Goal: Find specific page/section: Find specific page/section

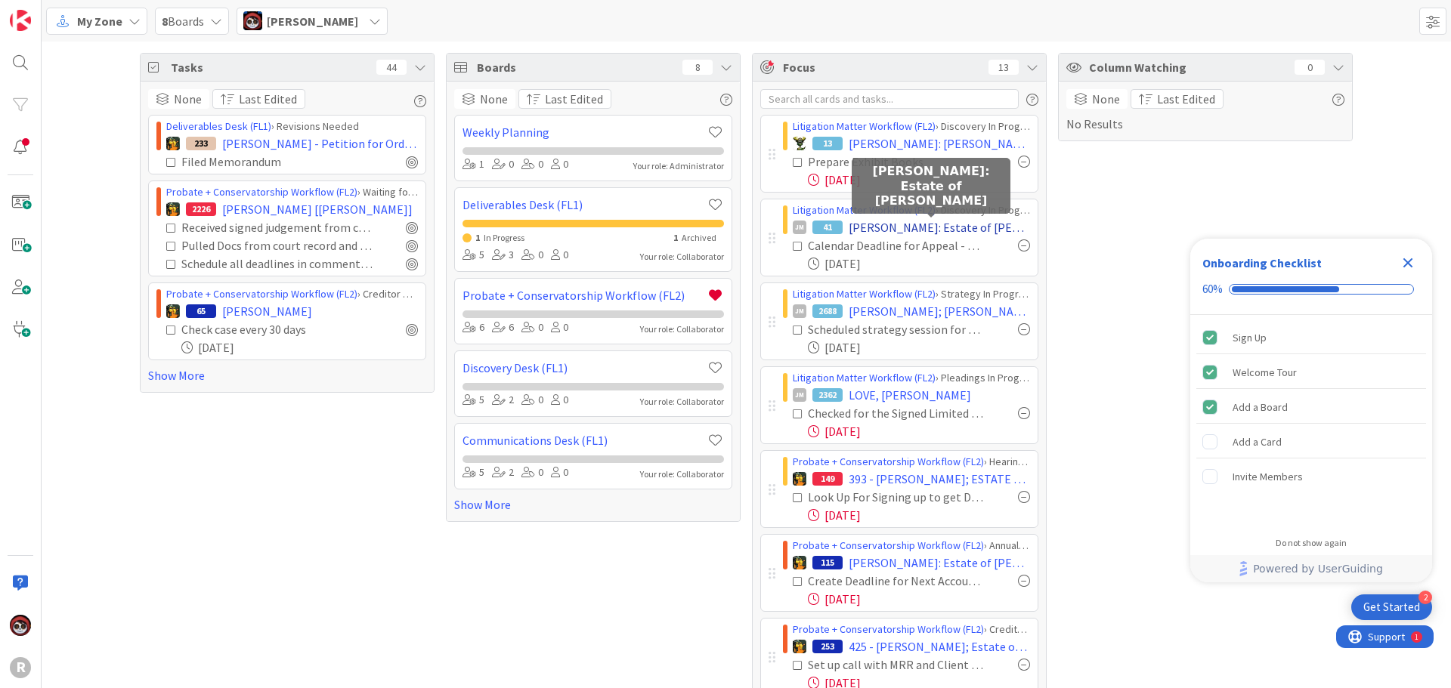
click at [929, 232] on span "[PERSON_NAME]: Estate of [PERSON_NAME]" at bounding box center [939, 227] width 181 height 18
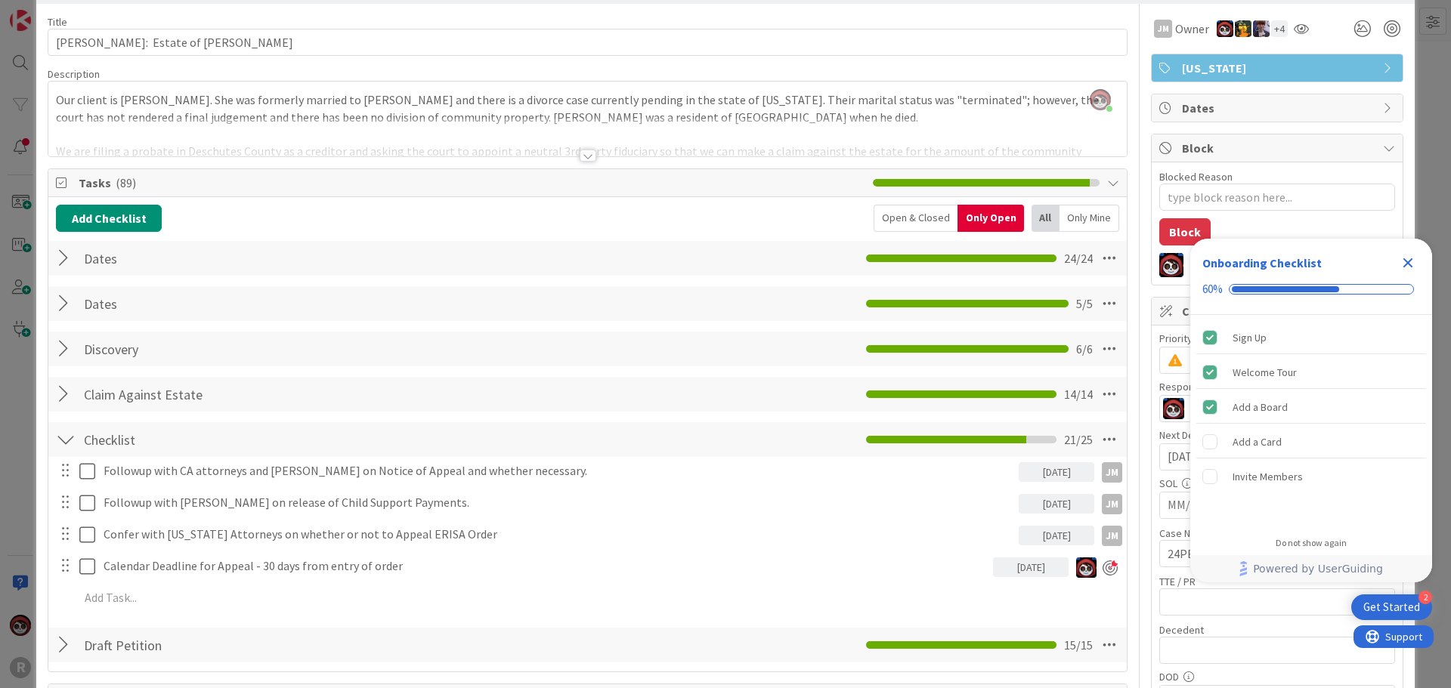
scroll to position [151, 0]
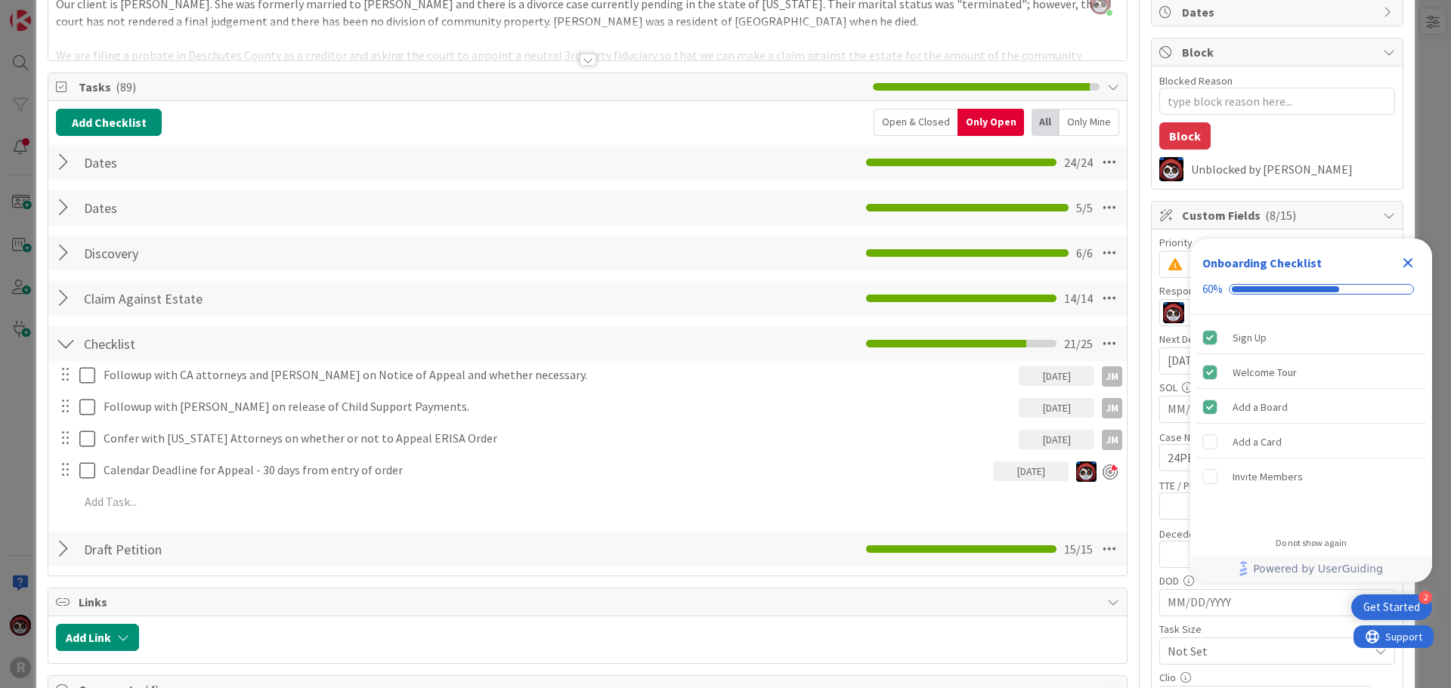
click at [1410, 264] on icon "Close Checklist" at bounding box center [1408, 263] width 10 height 10
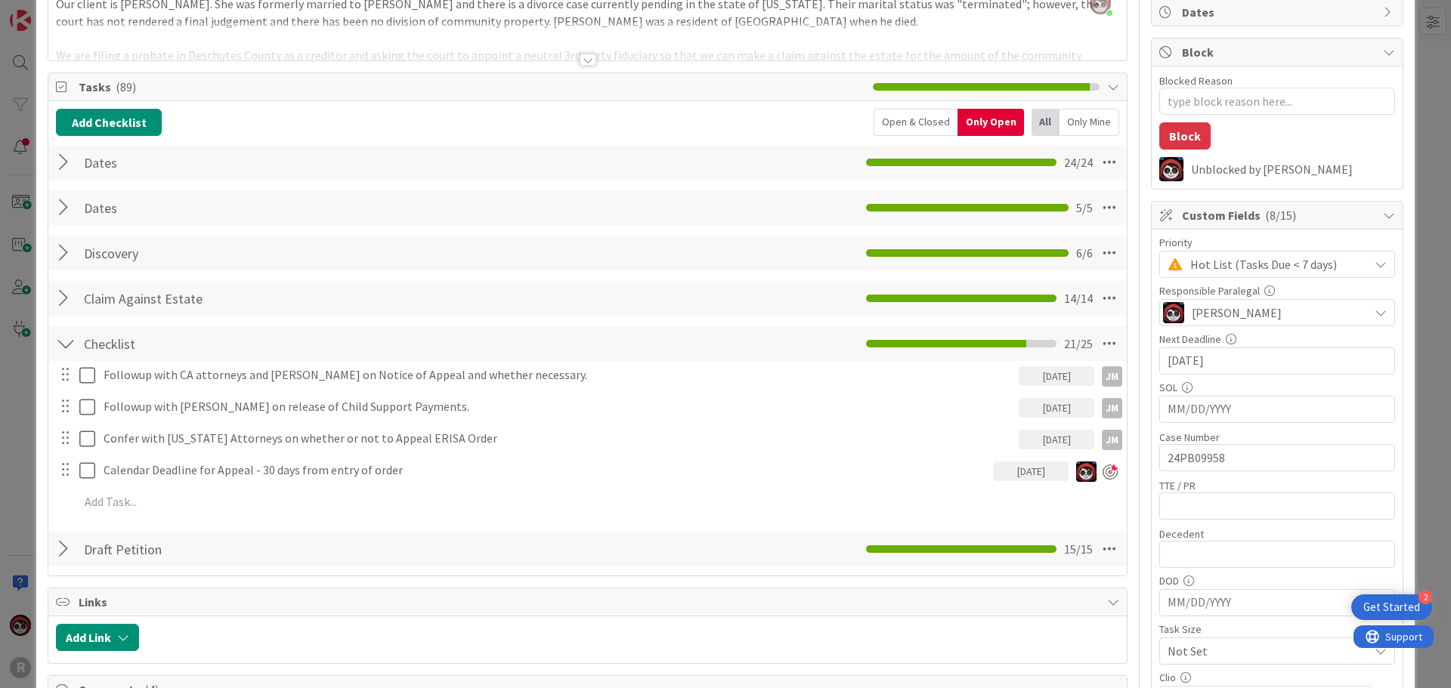
scroll to position [0, 0]
click at [1199, 365] on input "[DATE]" at bounding box center [1277, 361] width 219 height 26
click at [1362, 397] on icon "Move forward to switch to the next month." at bounding box center [1369, 400] width 14 height 14
click at [1296, 545] on td "25" at bounding box center [1309, 540] width 29 height 29
type textarea "x"
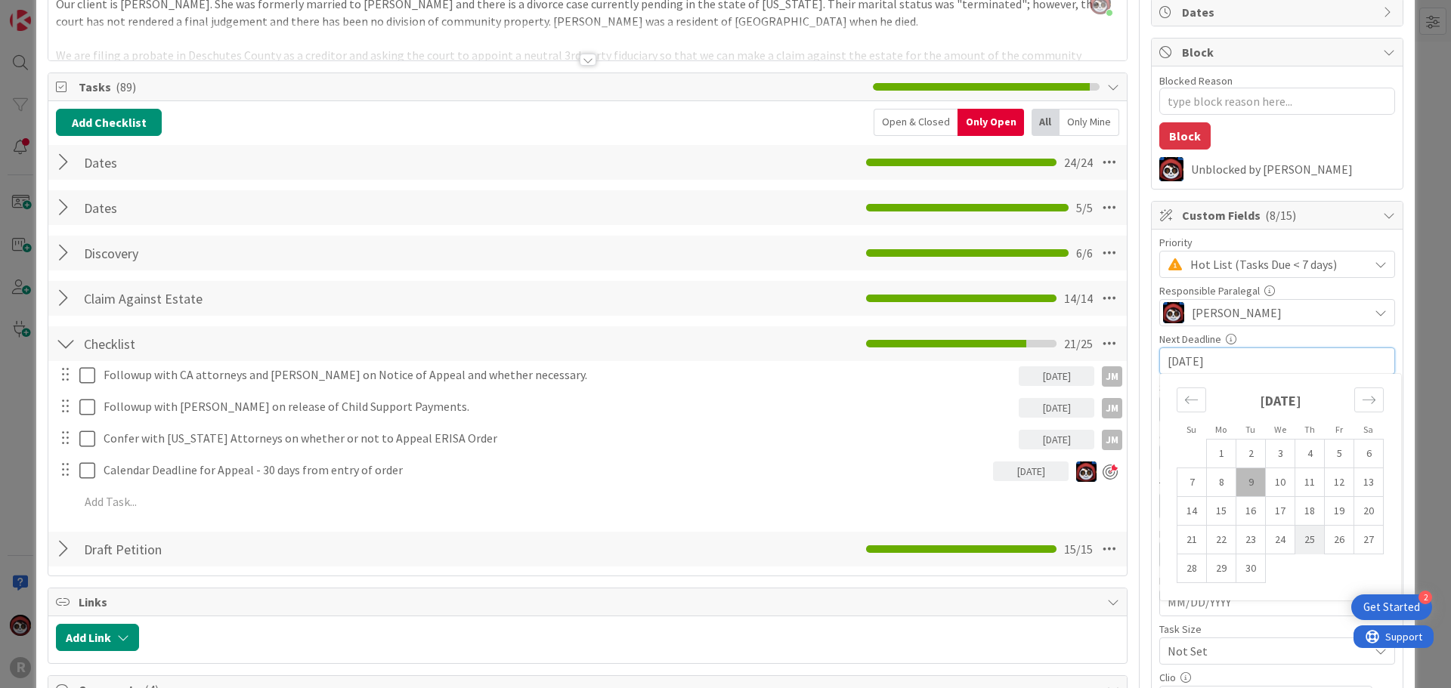
type input "[DATE]"
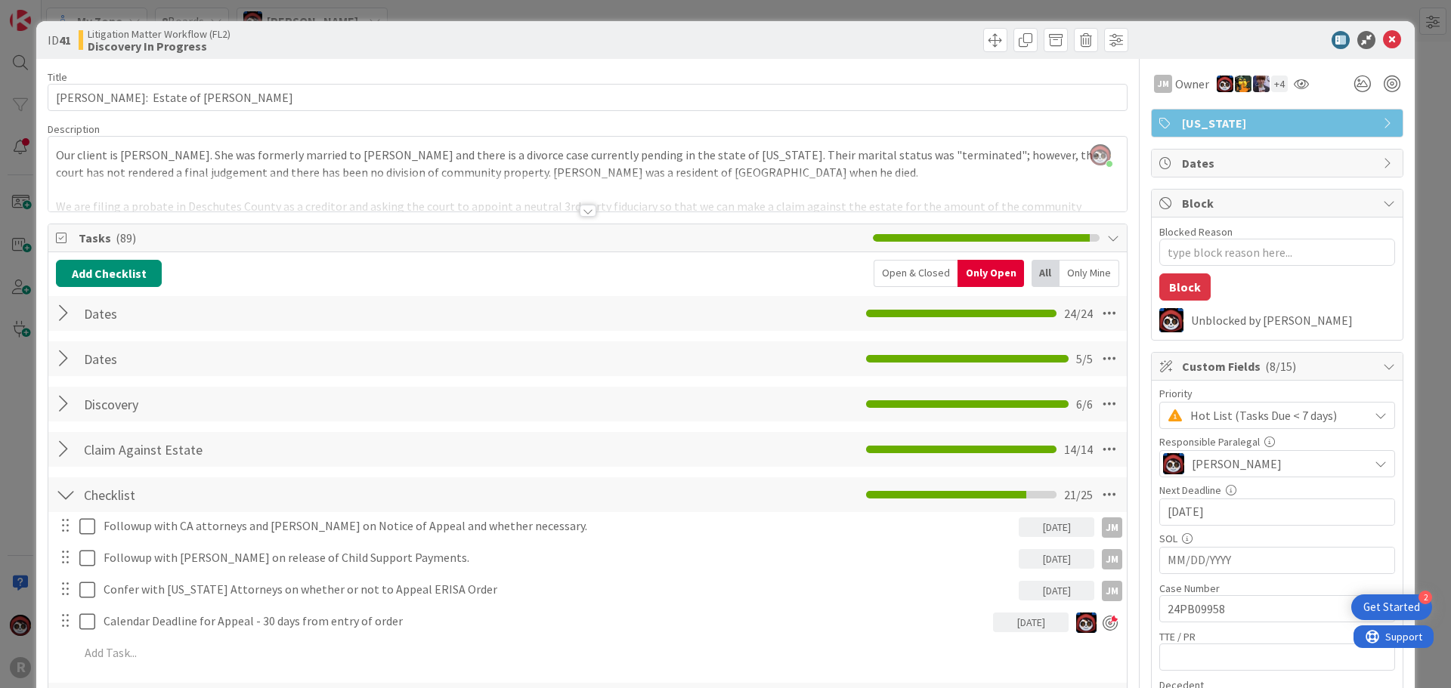
click at [580, 211] on div at bounding box center [588, 211] width 17 height 12
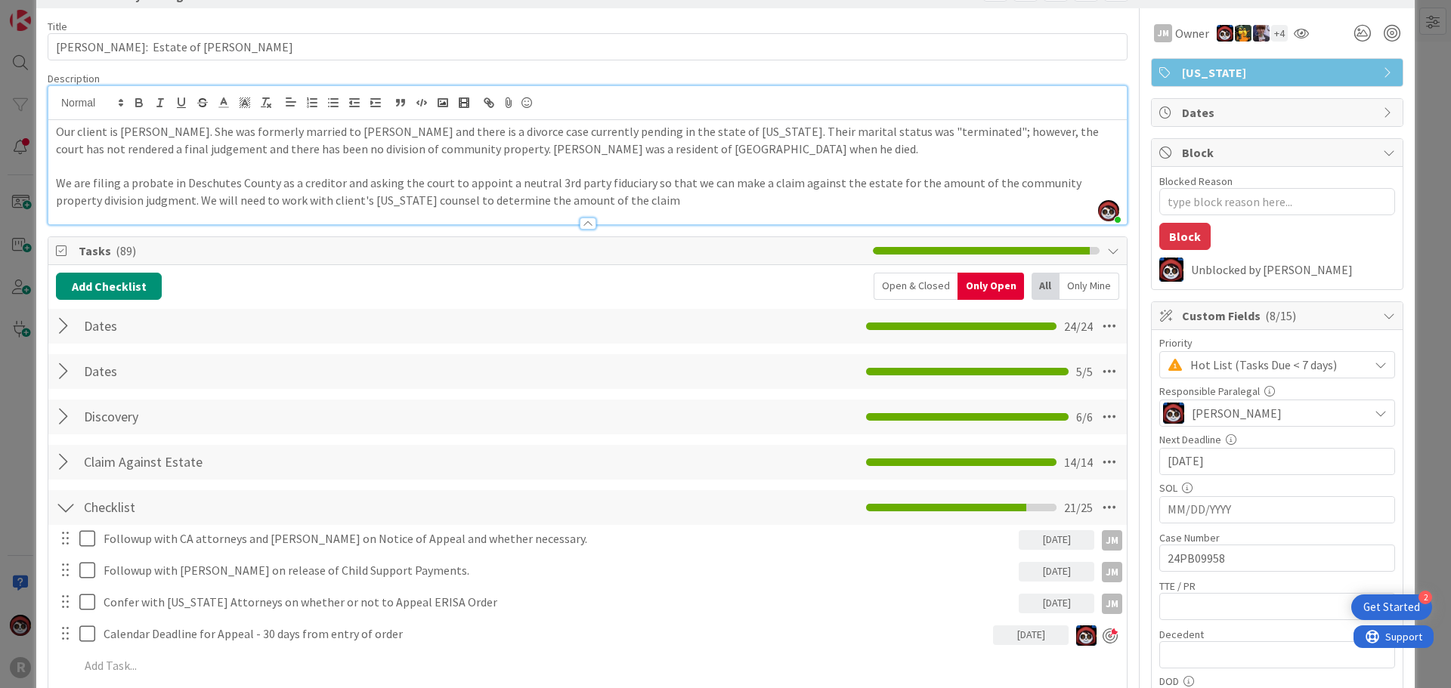
scroll to position [76, 0]
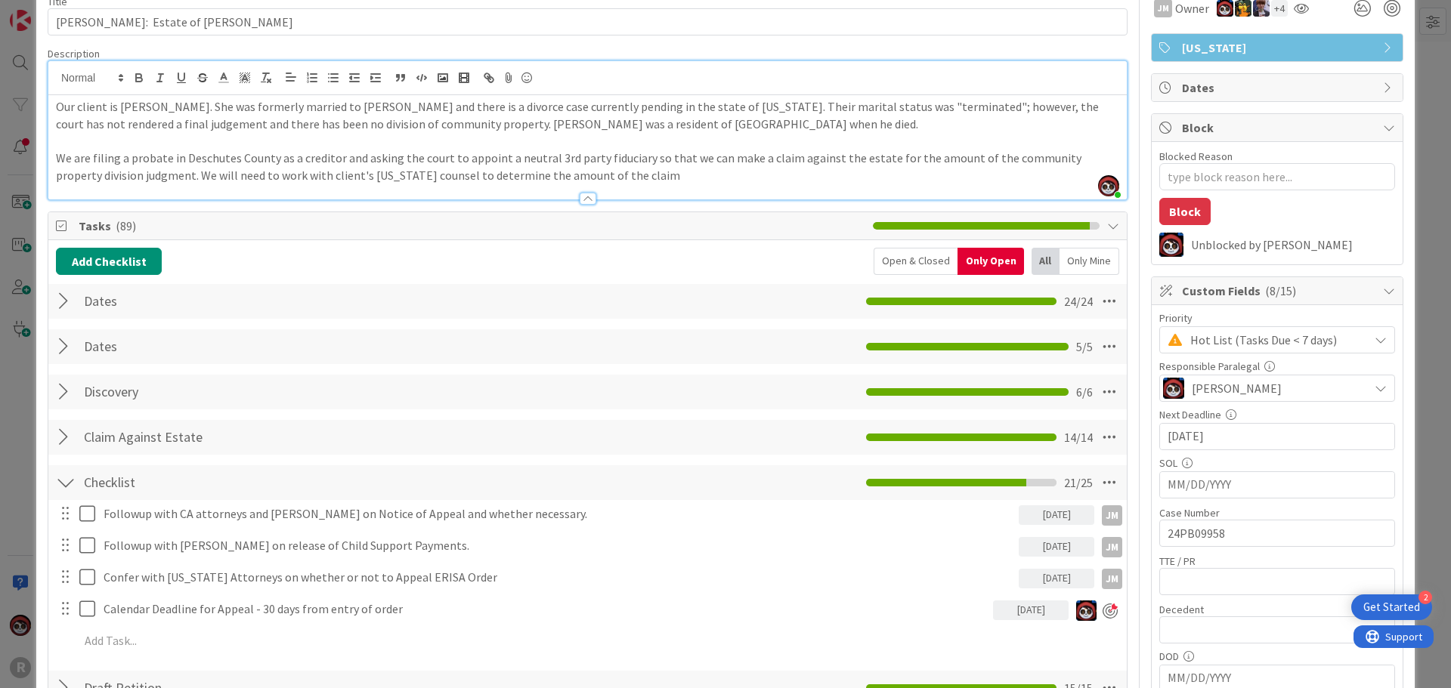
click at [699, 184] on div at bounding box center [587, 192] width 1078 height 16
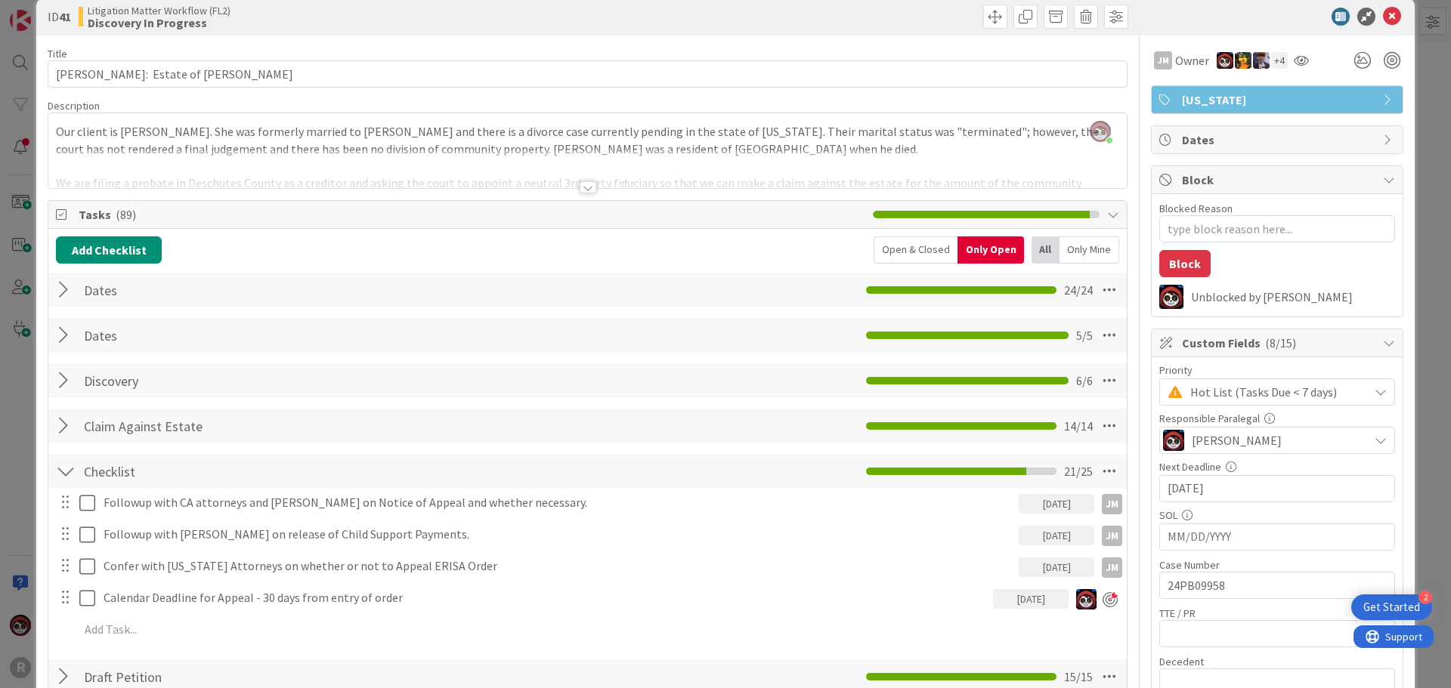
scroll to position [0, 0]
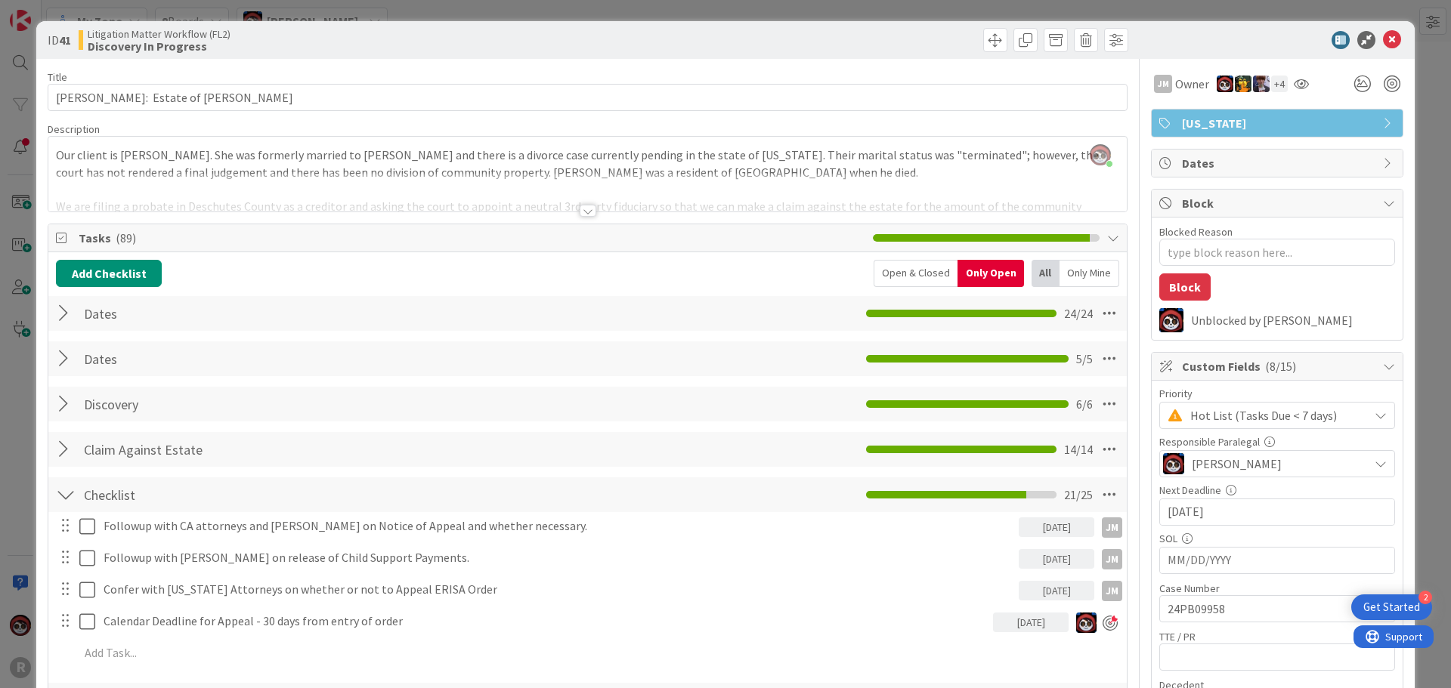
click at [580, 209] on div at bounding box center [588, 211] width 17 height 12
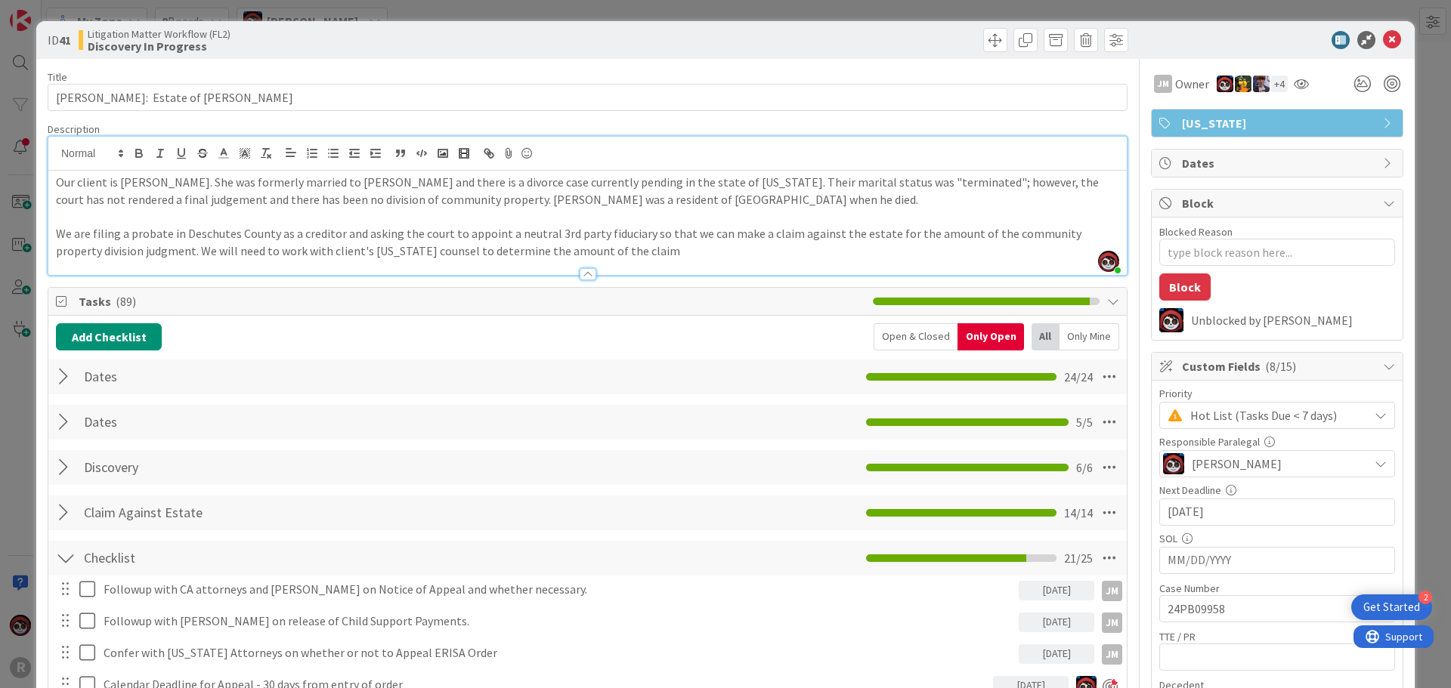
click at [646, 247] on p "We are filing a probate in Deschutes County as a creditor and asking the court …" at bounding box center [587, 242] width 1063 height 34
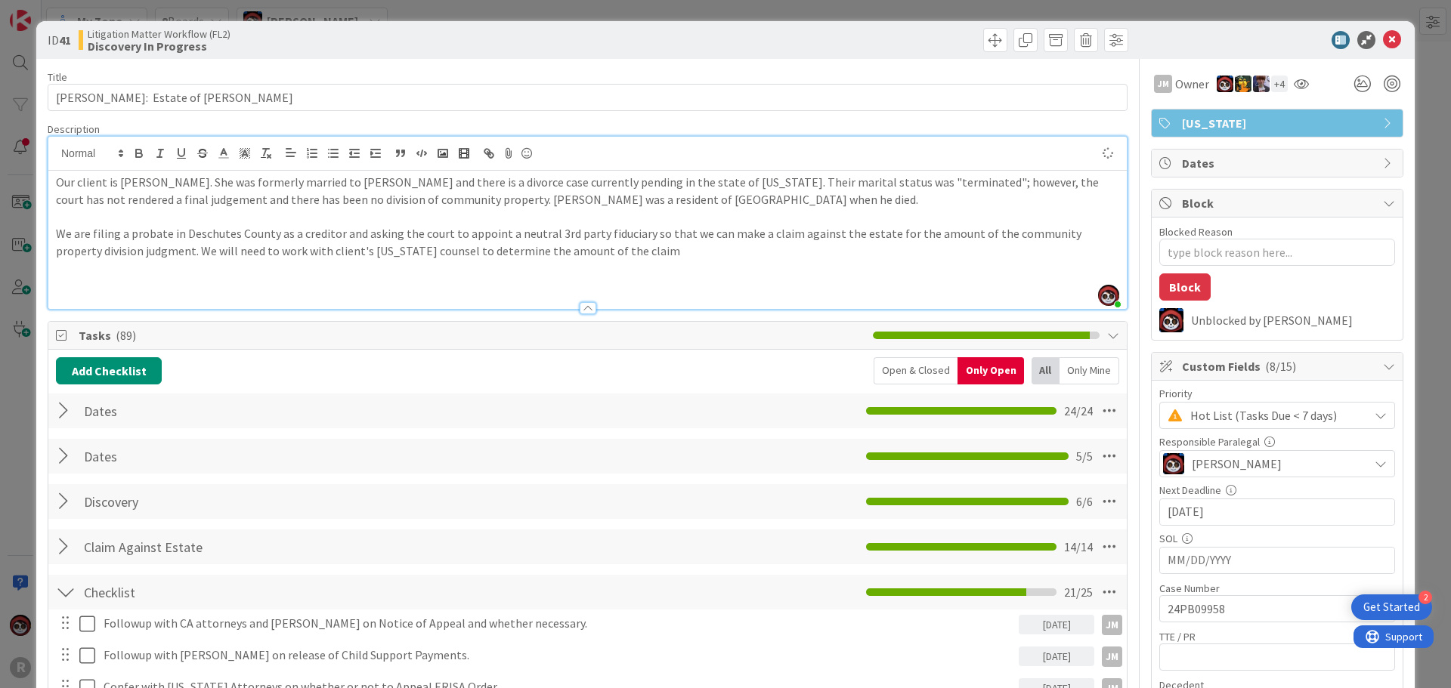
type textarea "x"
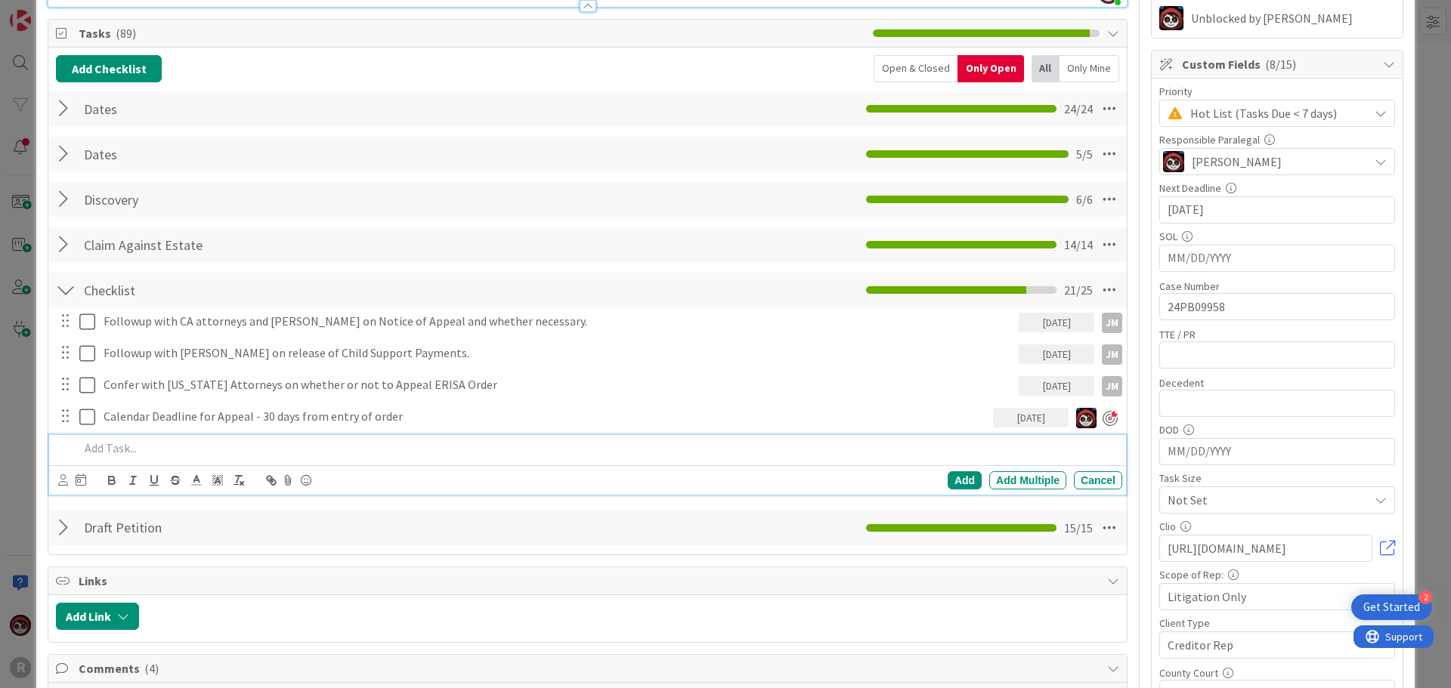
click at [417, 457] on div at bounding box center [597, 448] width 1049 height 26
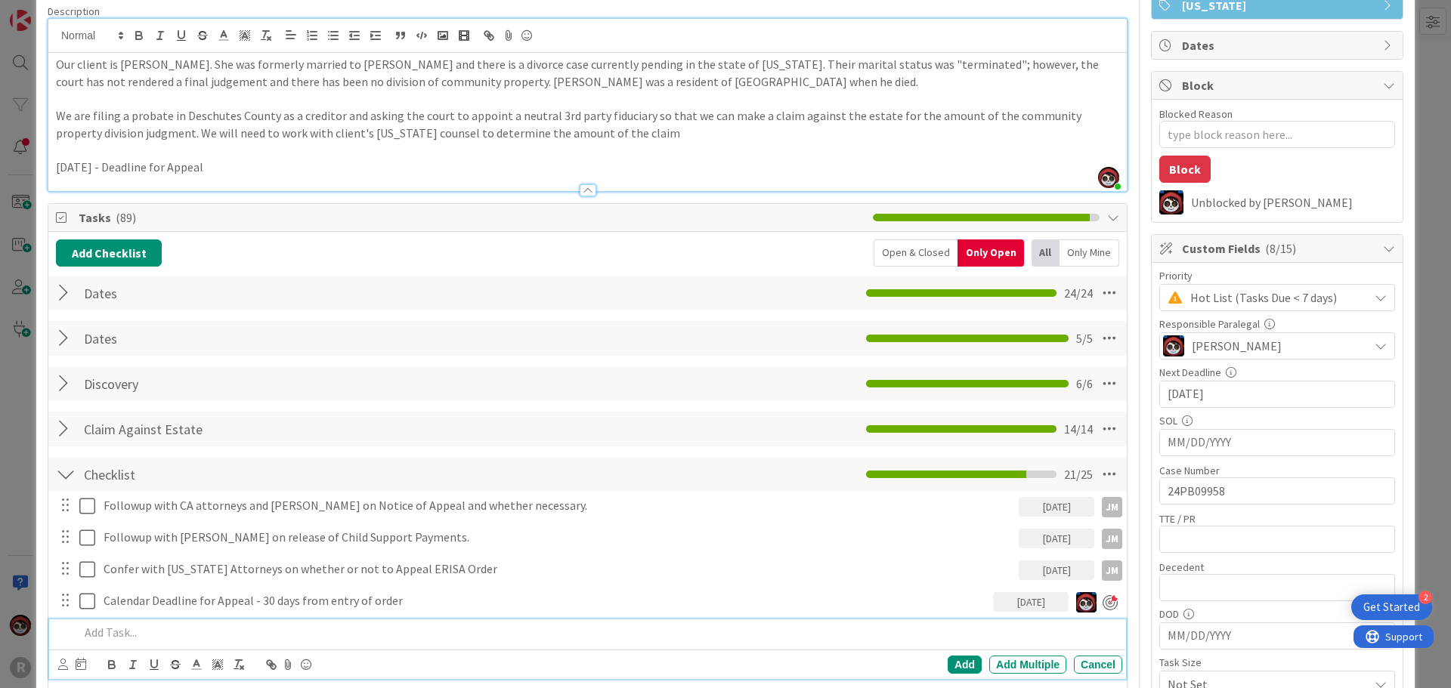
scroll to position [0, 0]
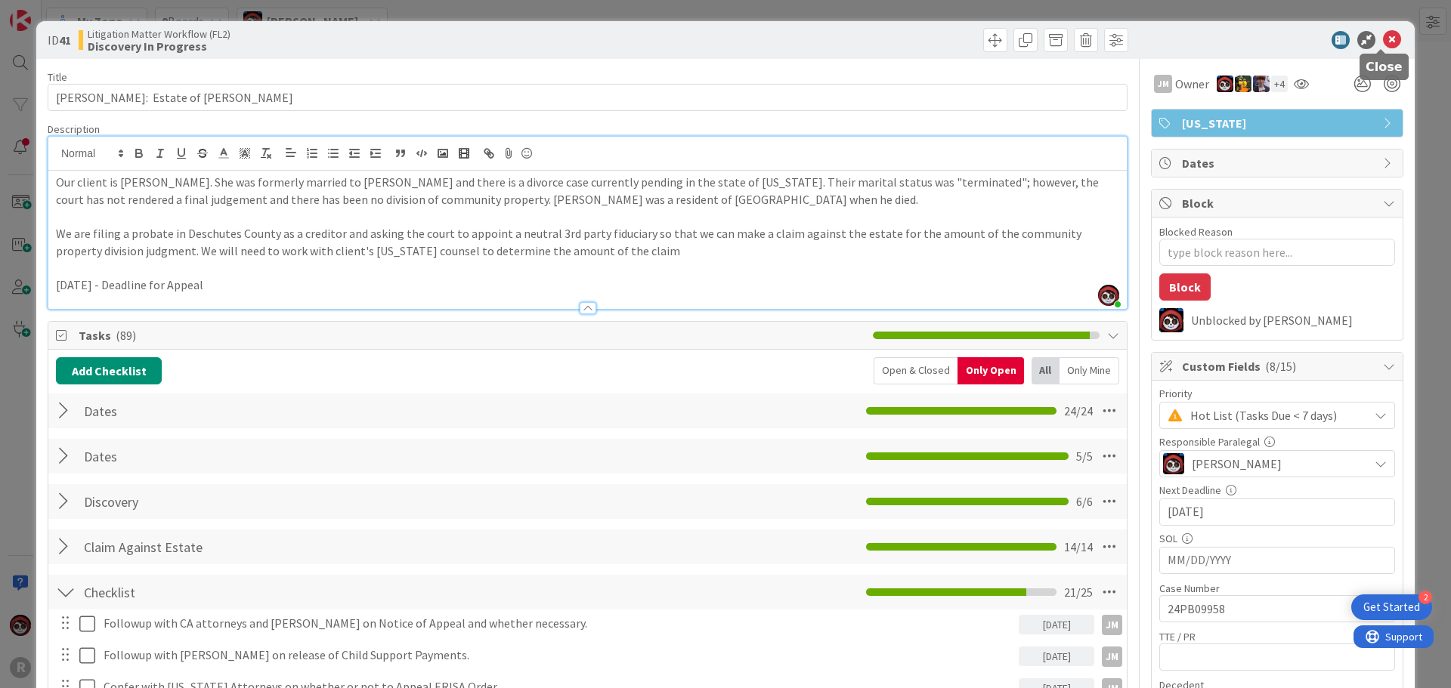
click at [1383, 39] on icon at bounding box center [1392, 40] width 18 height 18
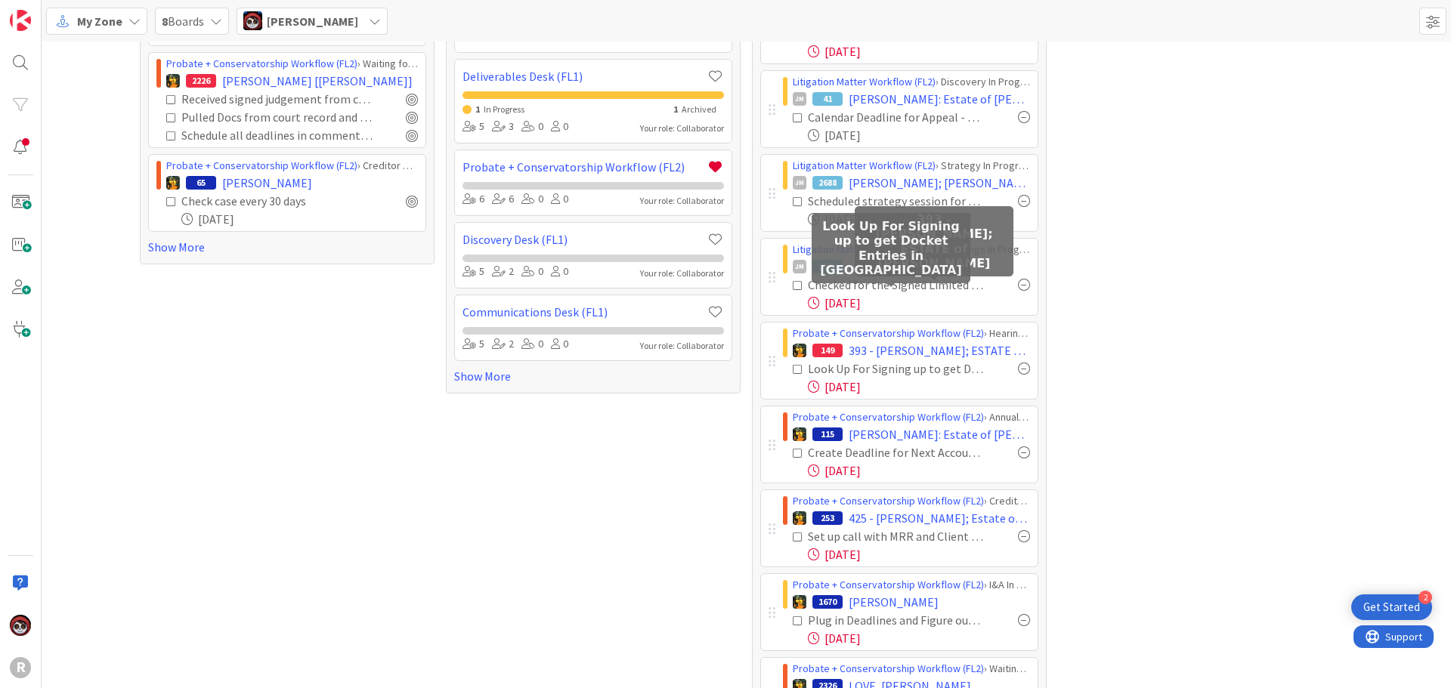
scroll to position [227, 0]
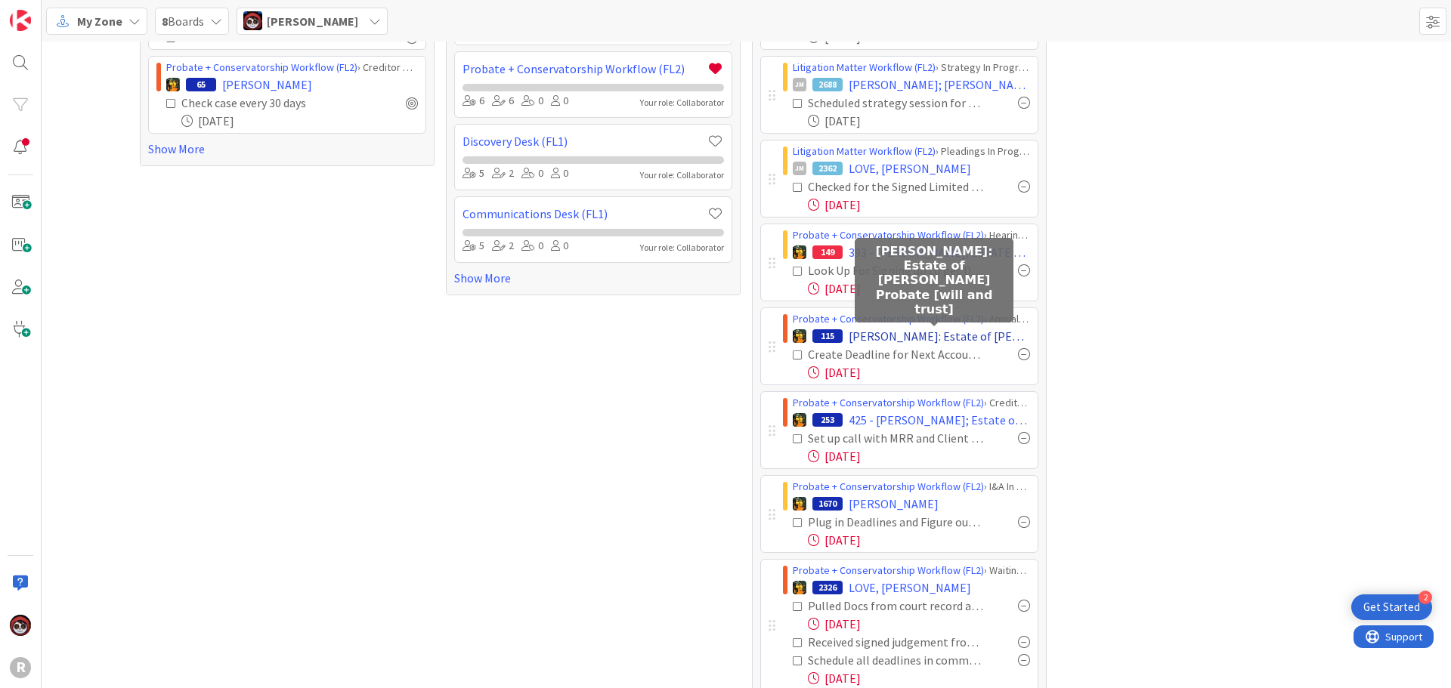
click at [874, 336] on span "HART: Estate of Charles E. Hart Probate [will and trust]" at bounding box center [939, 336] width 181 height 18
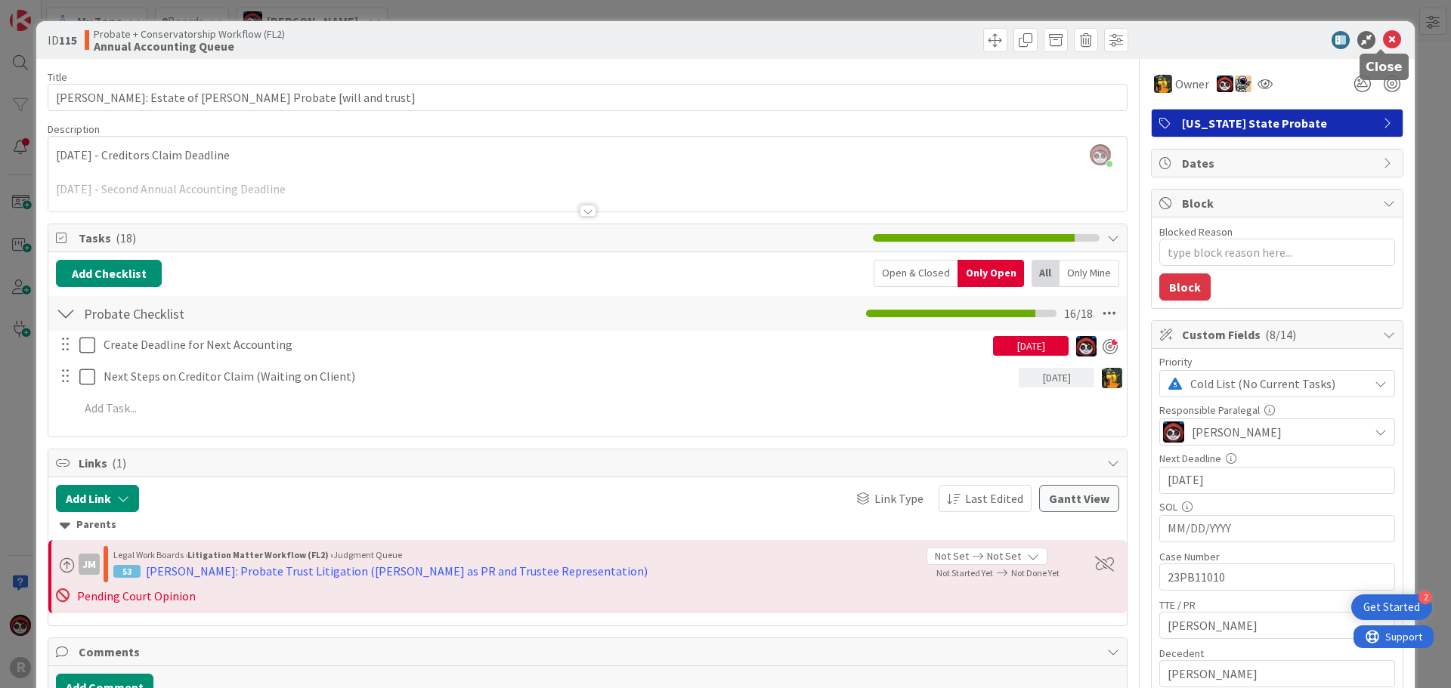
click at [1383, 37] on icon at bounding box center [1392, 40] width 18 height 18
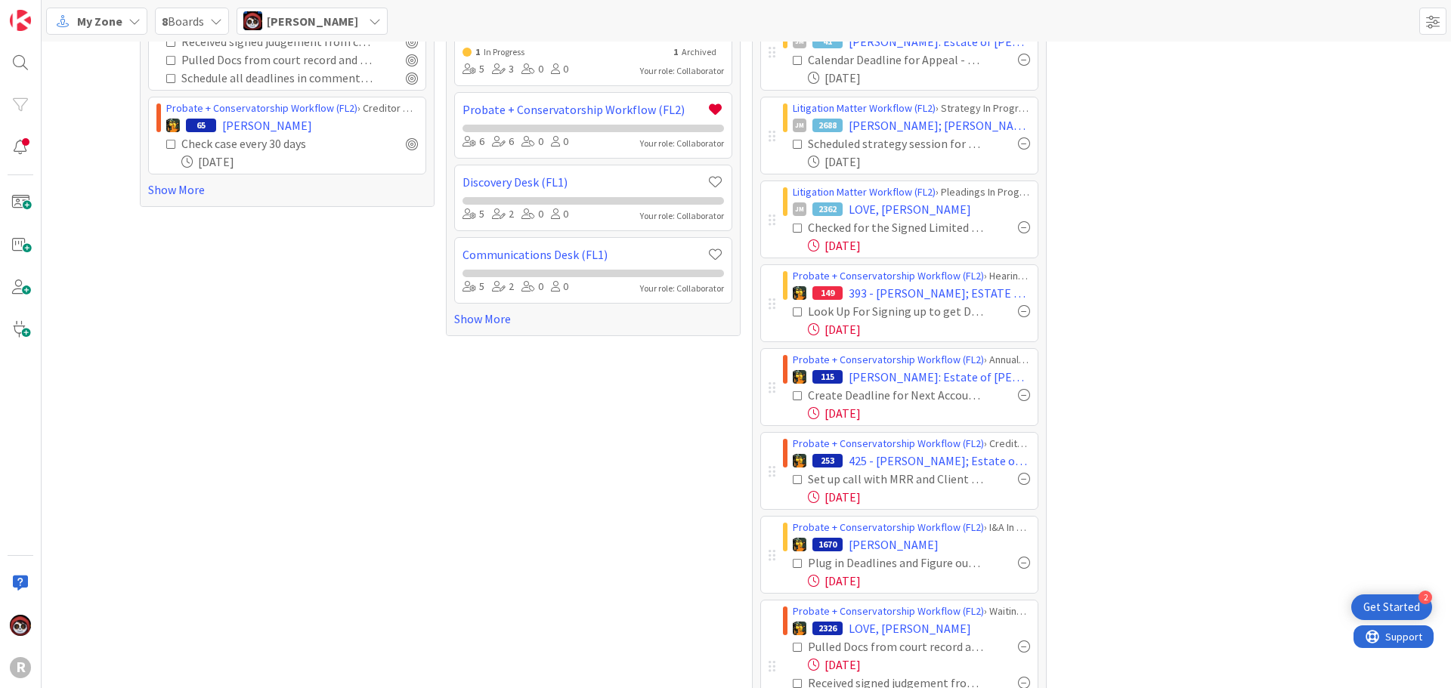
scroll to position [151, 0]
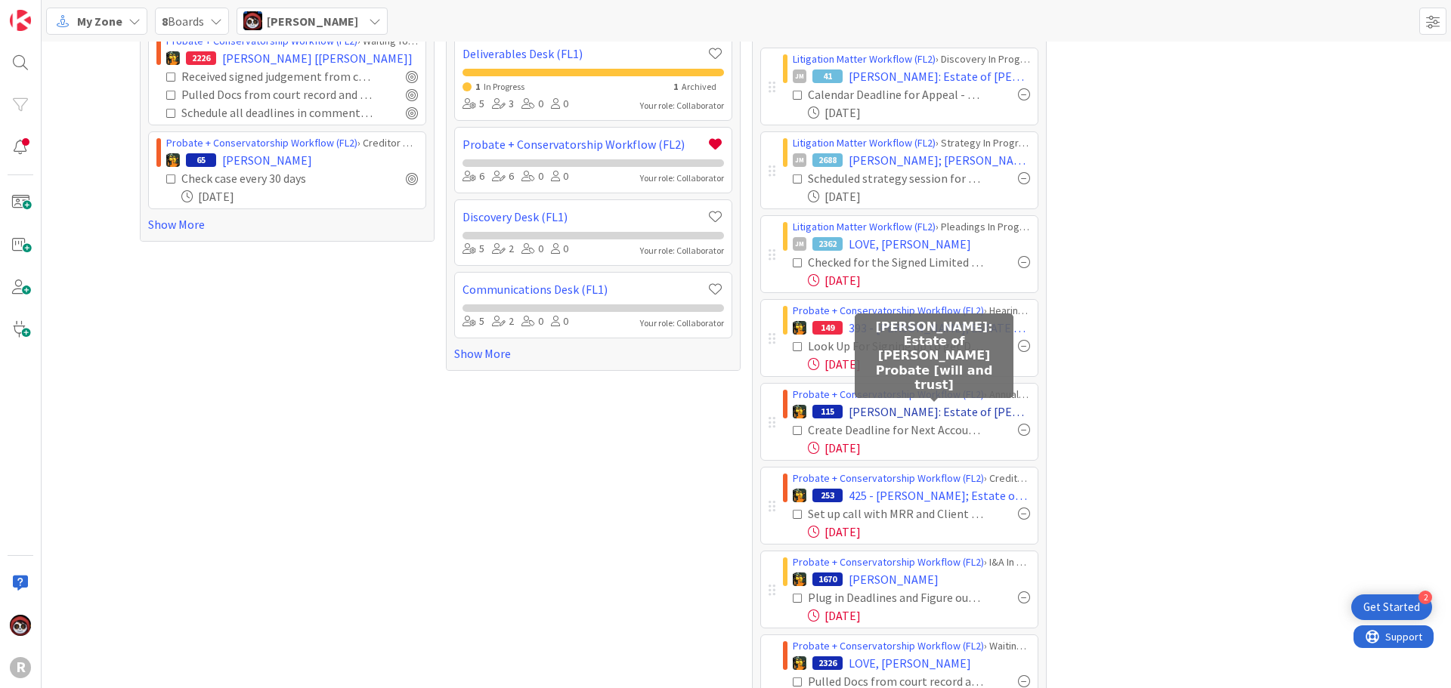
click at [919, 419] on span "HART: Estate of Charles E. Hart Probate [will and trust]" at bounding box center [939, 412] width 181 height 18
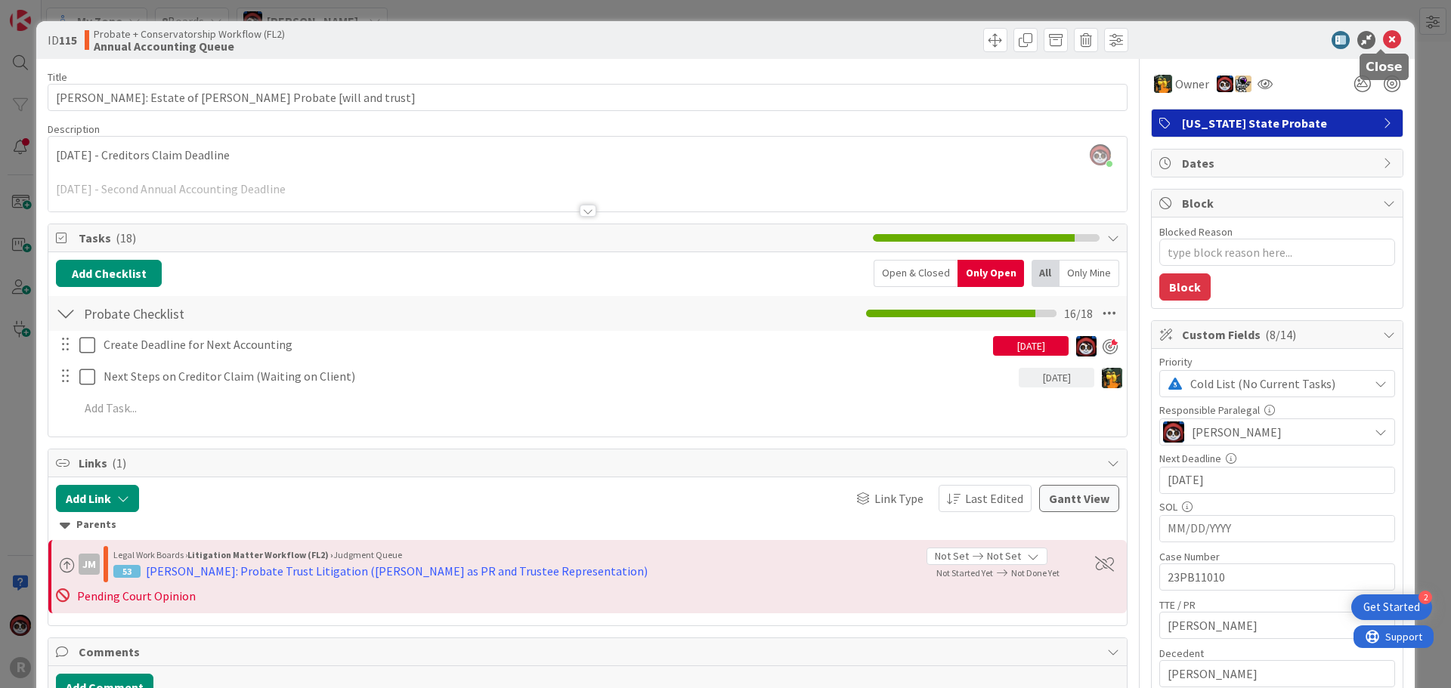
click at [1383, 43] on icon at bounding box center [1392, 40] width 18 height 18
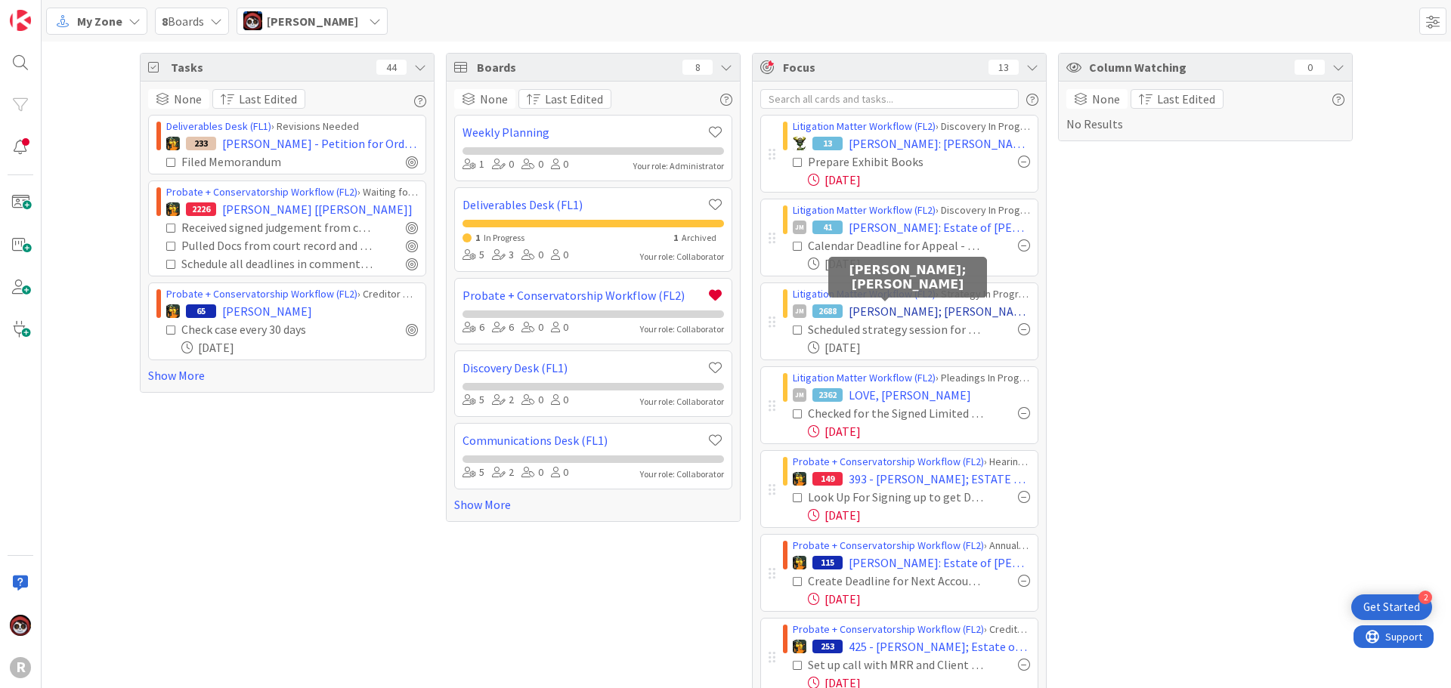
click at [858, 313] on span "[PERSON_NAME]; [PERSON_NAME]" at bounding box center [939, 311] width 181 height 18
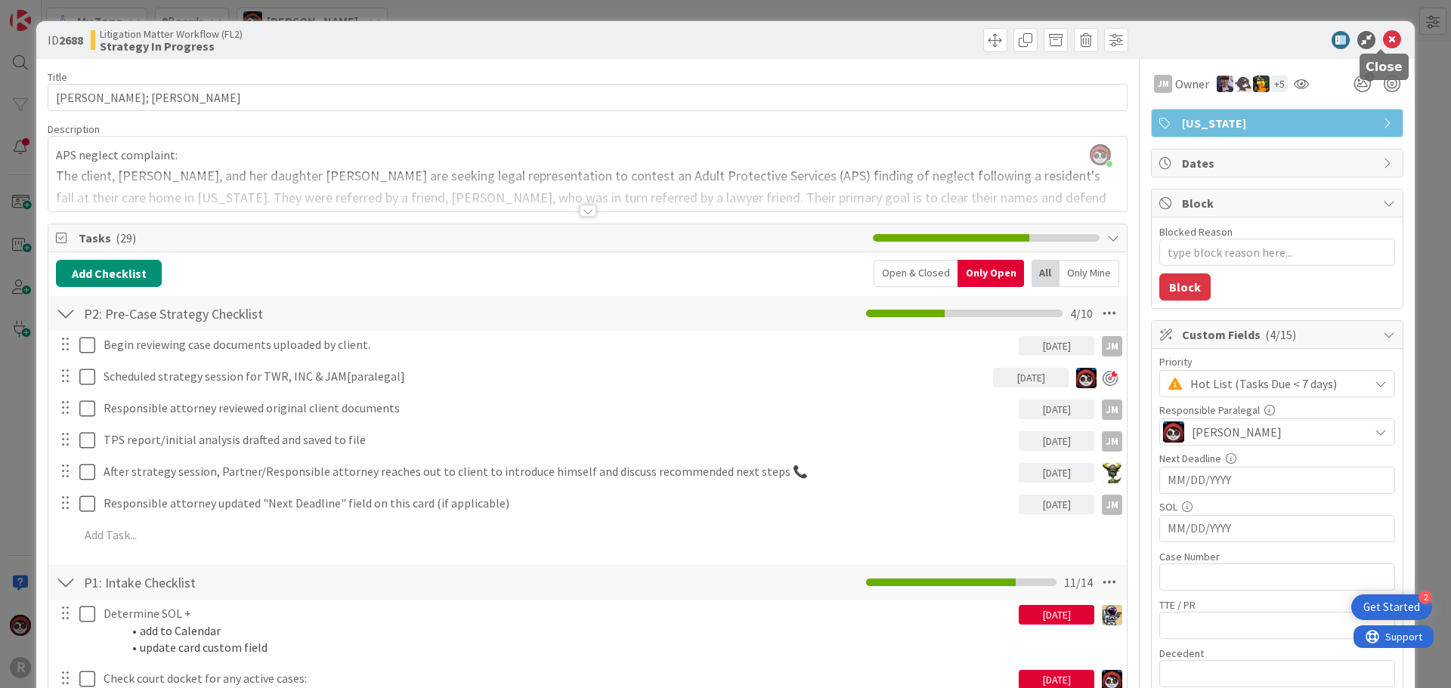
click at [1383, 42] on icon at bounding box center [1392, 40] width 18 height 18
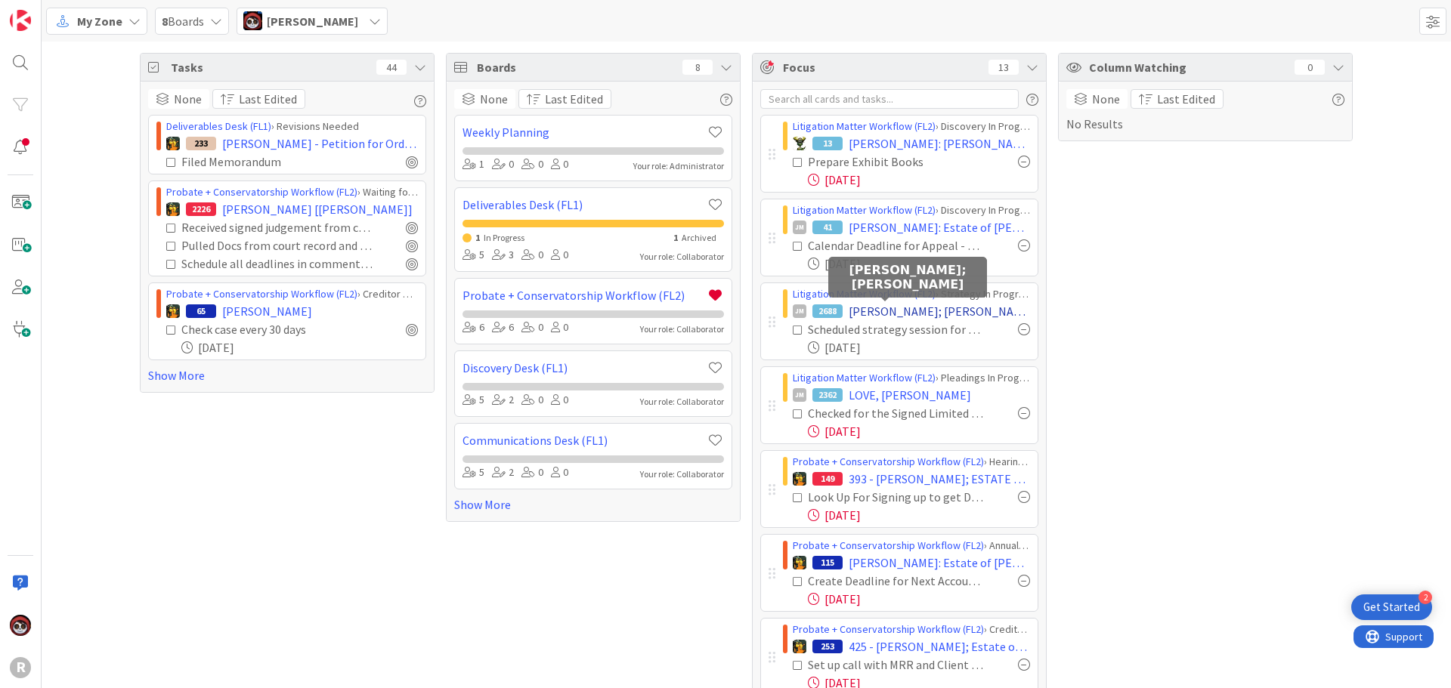
click at [877, 314] on span "[PERSON_NAME]; [PERSON_NAME]" at bounding box center [939, 311] width 181 height 18
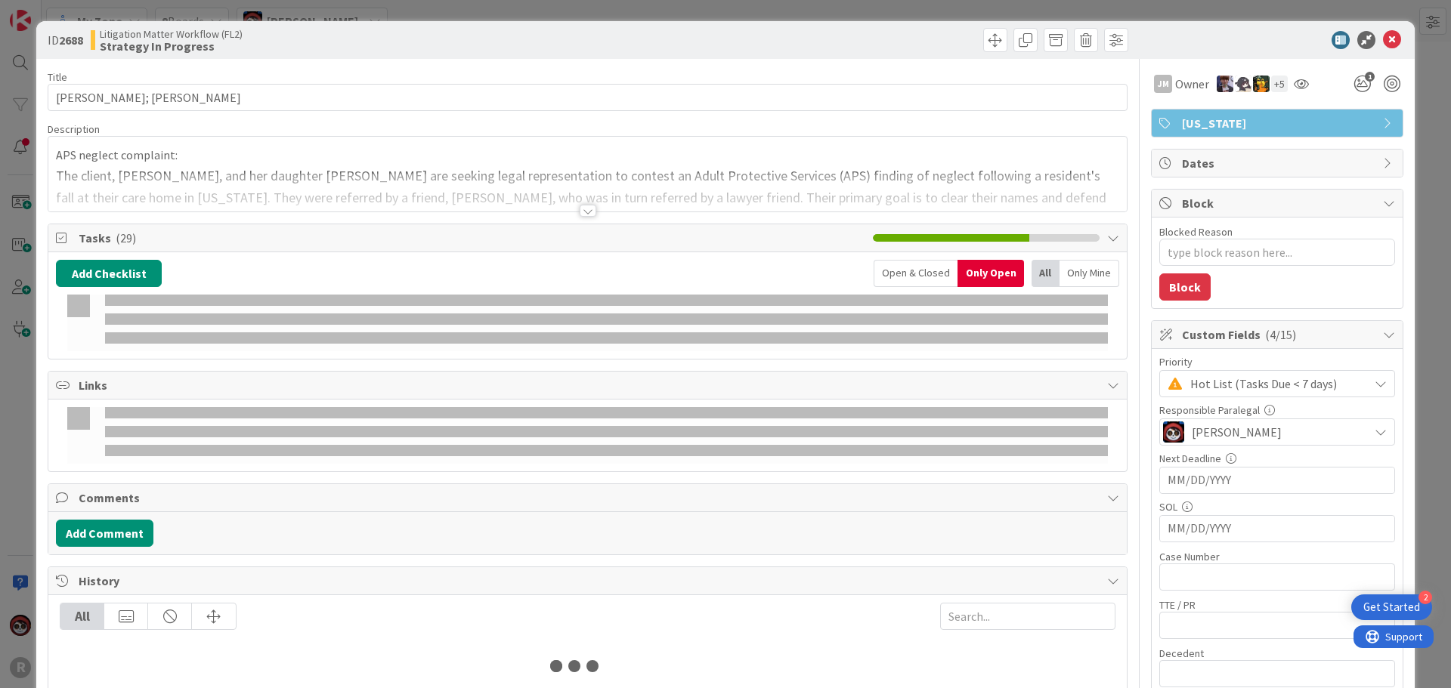
type textarea "x"
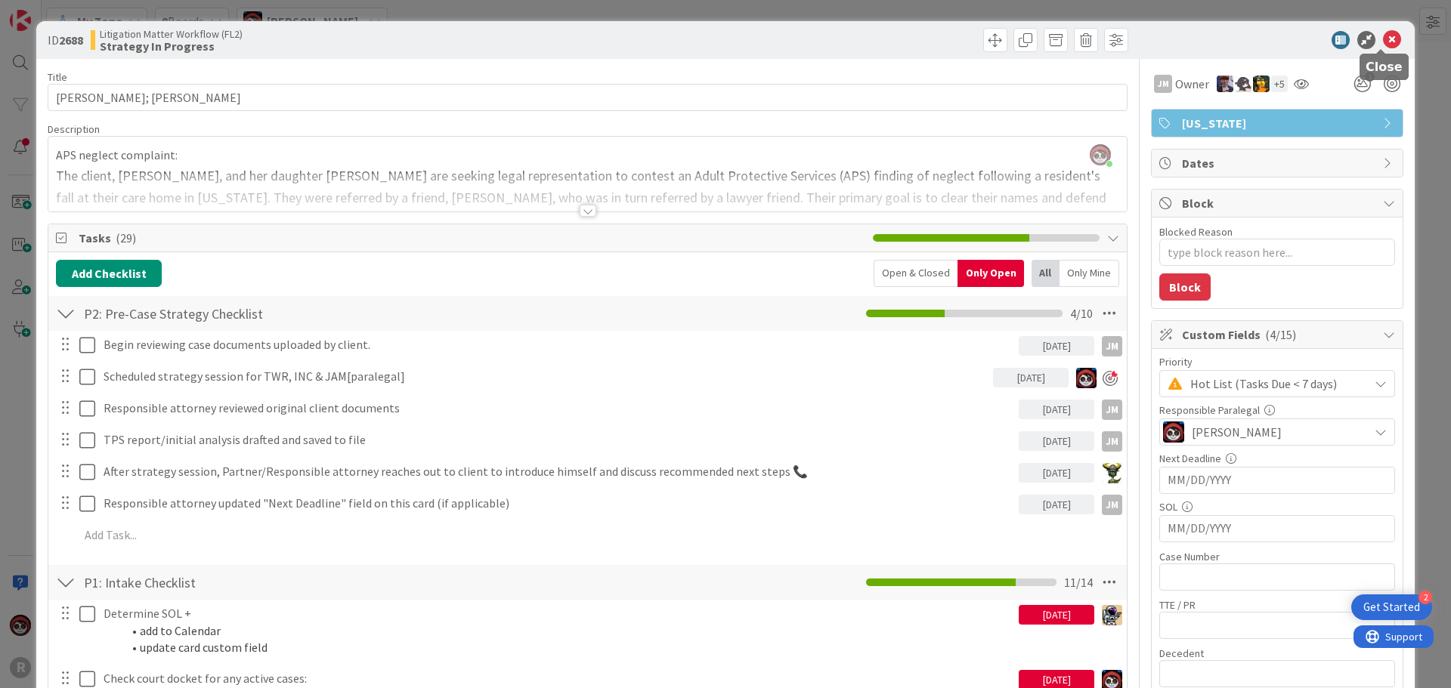
click at [1383, 44] on icon at bounding box center [1392, 40] width 18 height 18
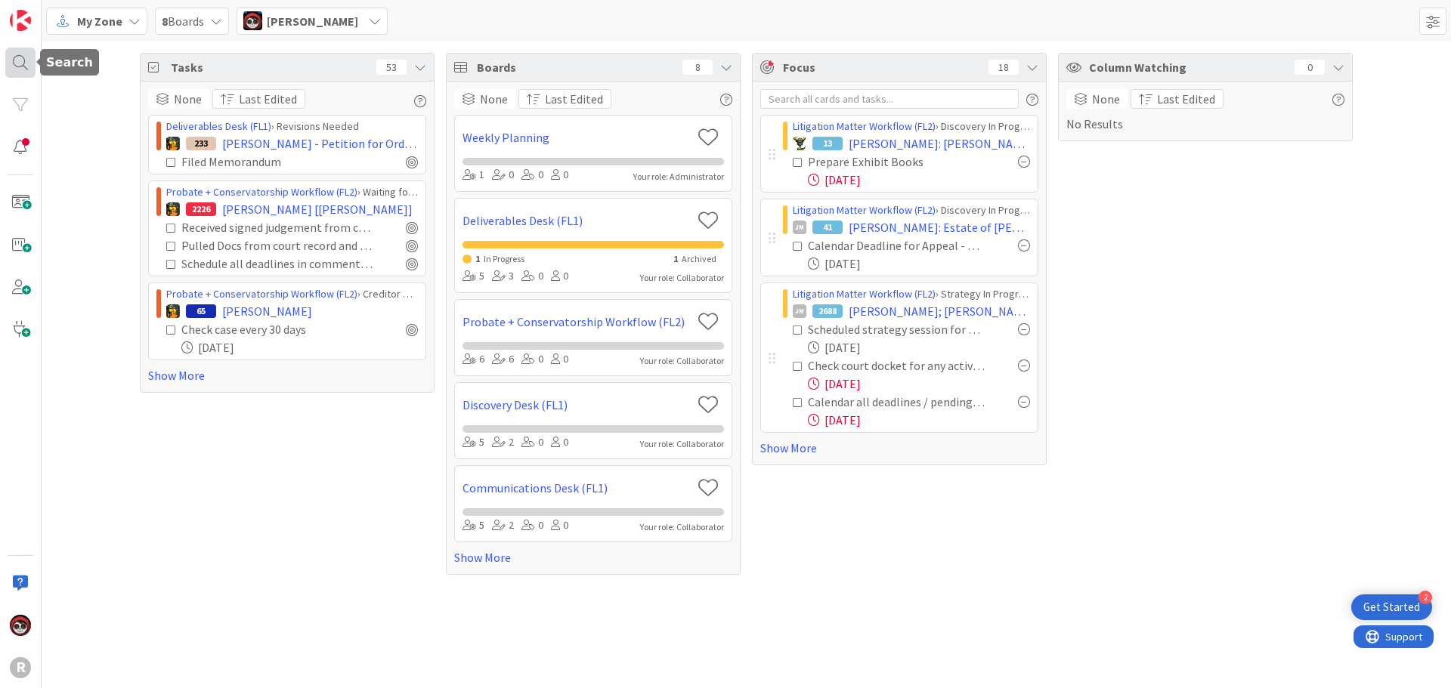
click at [11, 54] on div at bounding box center [20, 63] width 30 height 30
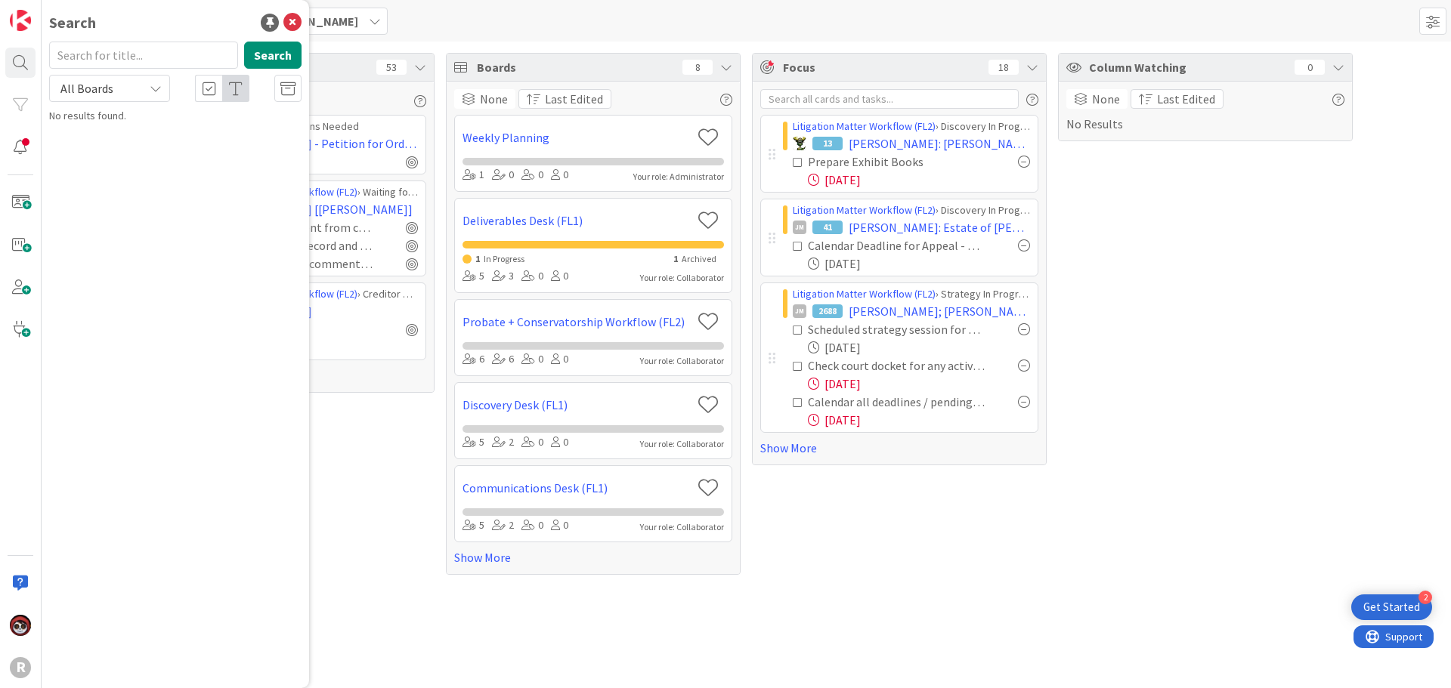
click at [102, 51] on input "text" at bounding box center [143, 55] width 189 height 27
type input "[PERSON_NAME]"
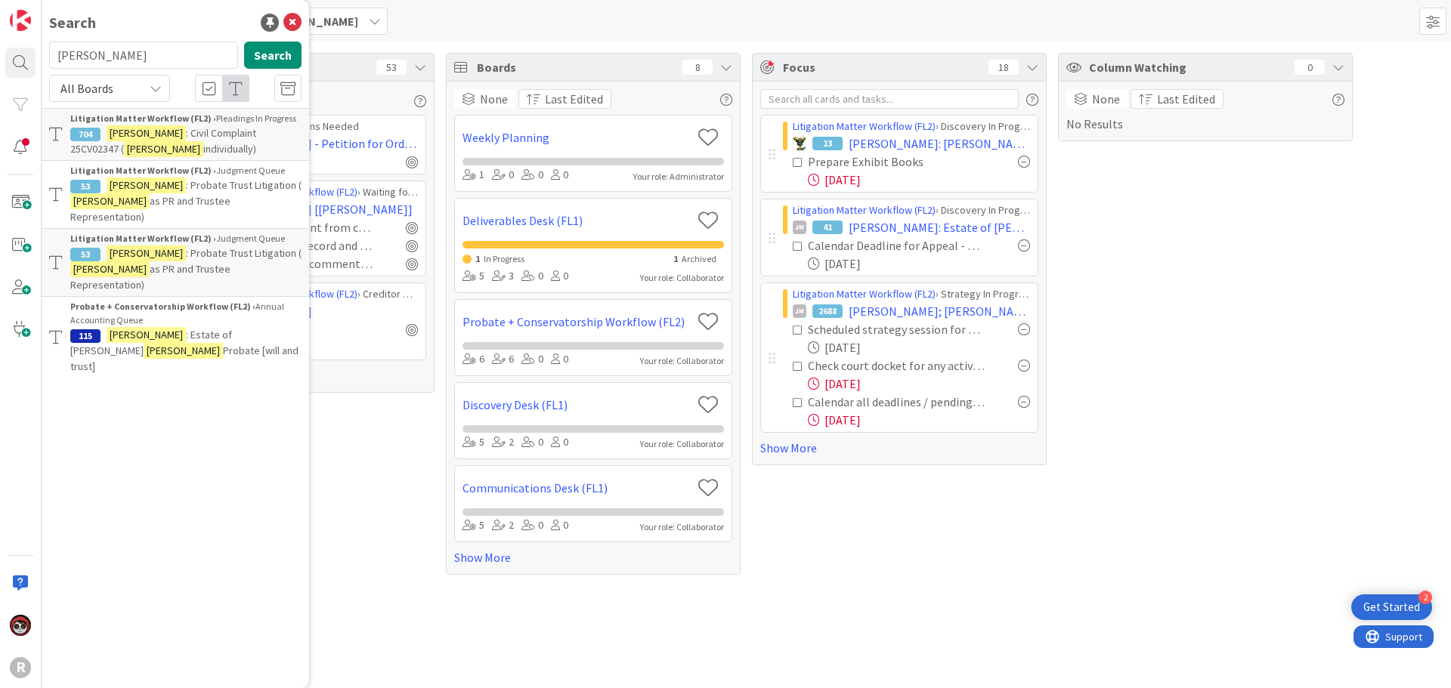
click at [202, 147] on p "HART : Civil Complaint 25CV02347 ( Hart individually)" at bounding box center [185, 141] width 231 height 32
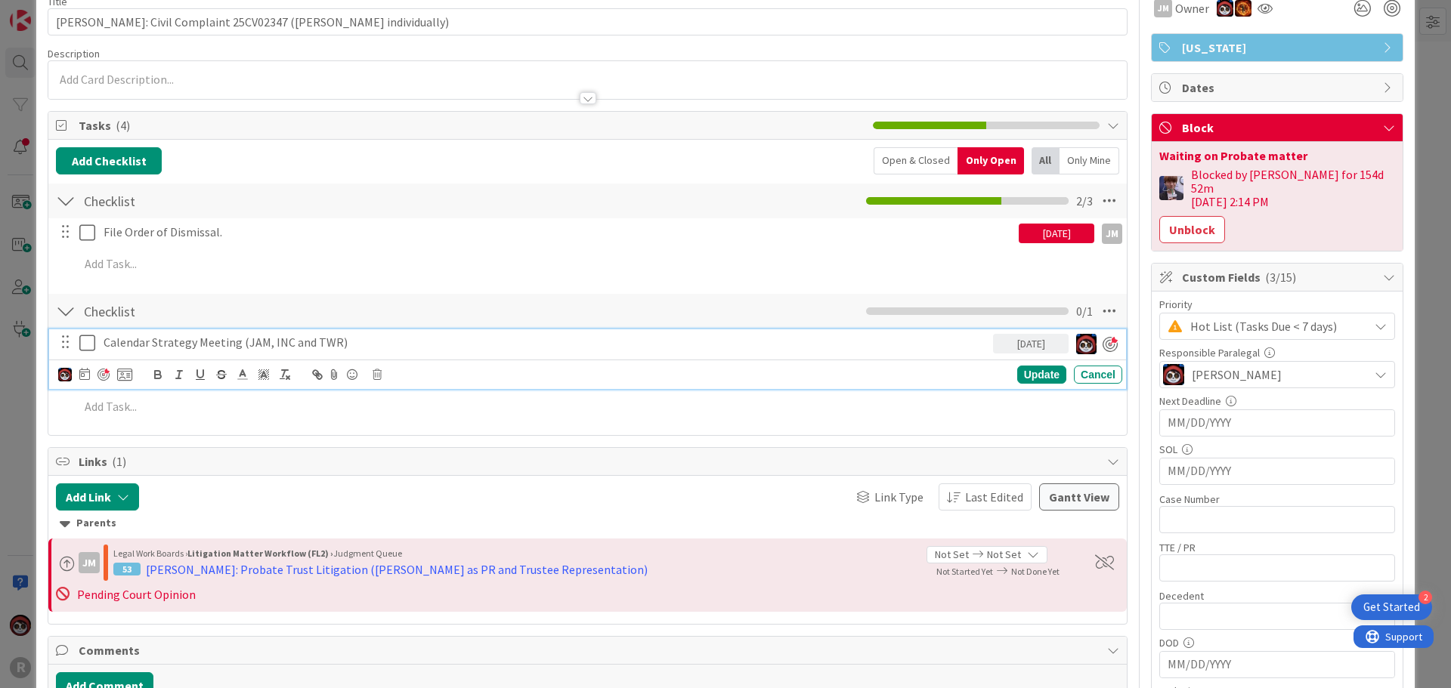
click at [232, 346] on p "Calendar Strategy Meeting (JAM, INC and TWR)" at bounding box center [545, 342] width 883 height 17
click at [103, 379] on div at bounding box center [103, 375] width 12 height 12
click at [105, 374] on div at bounding box center [103, 375] width 12 height 12
click at [1050, 373] on div "Update" at bounding box center [1041, 376] width 49 height 18
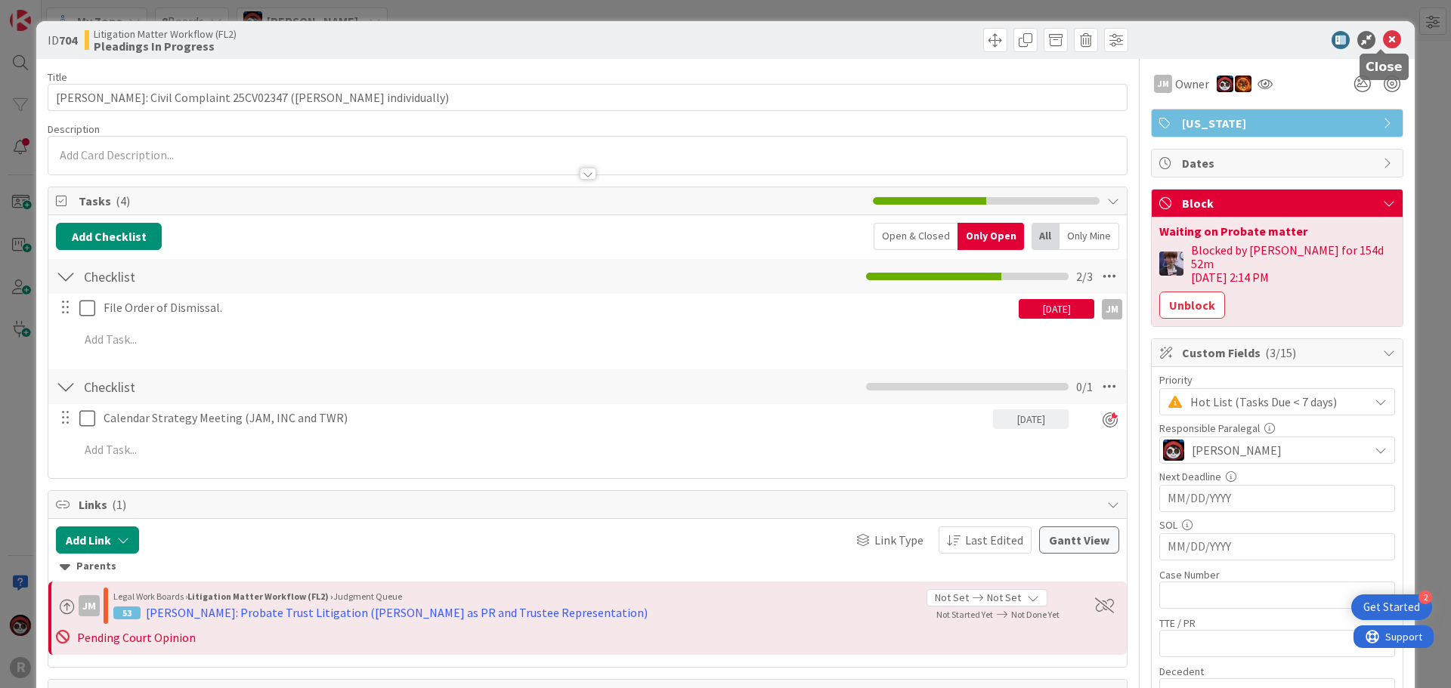
click at [1383, 45] on icon at bounding box center [1392, 40] width 18 height 18
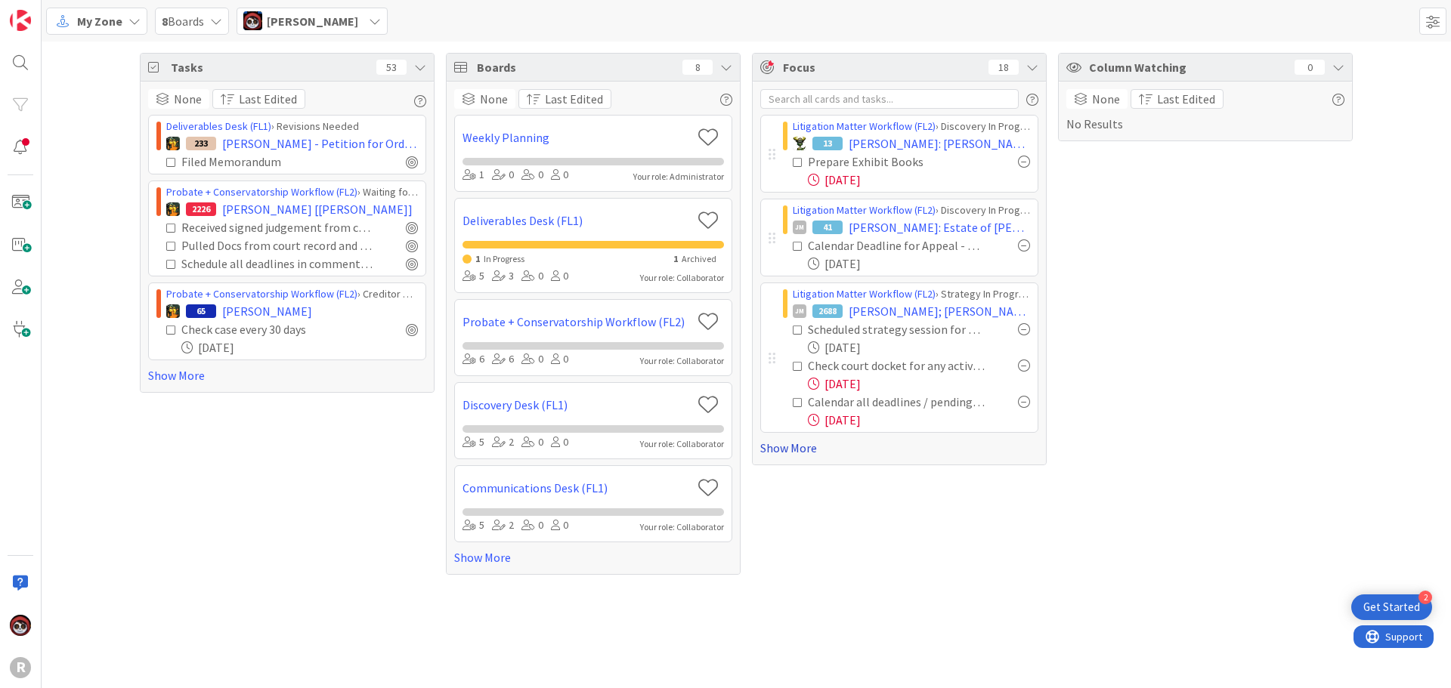
click at [800, 449] on link "Show More" at bounding box center [899, 448] width 278 height 18
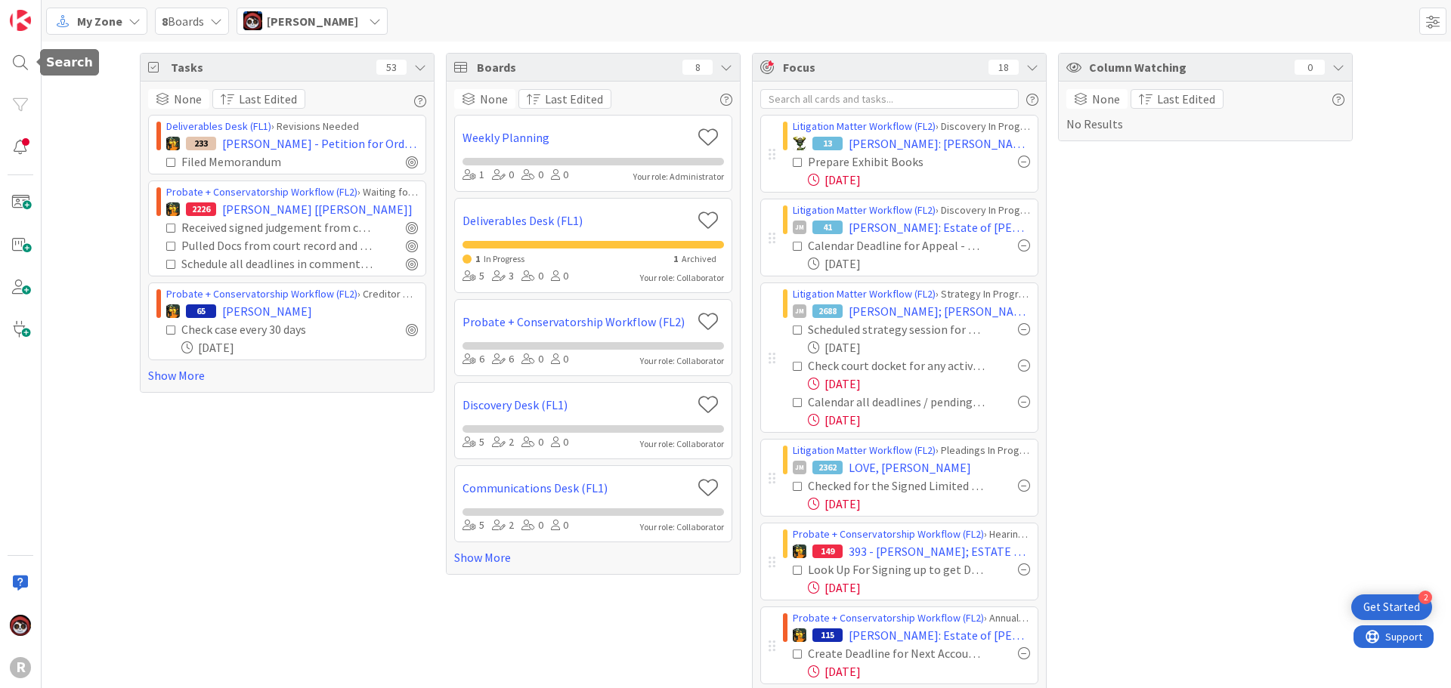
drag, startPoint x: 17, startPoint y: 58, endPoint x: 46, endPoint y: 67, distance: 30.1
click at [17, 58] on div at bounding box center [20, 63] width 30 height 30
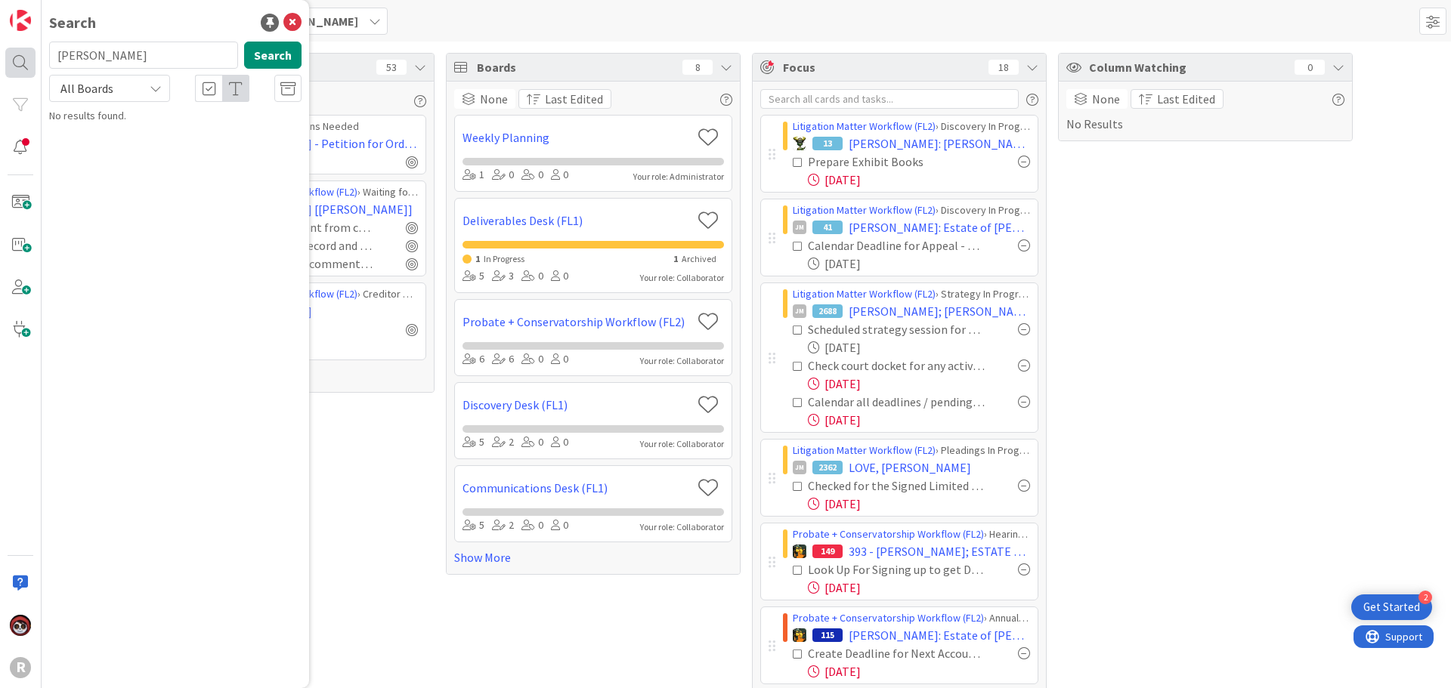
drag, startPoint x: 128, startPoint y: 57, endPoint x: 25, endPoint y: 50, distance: 103.0
click at [25, 50] on div "R Search hart Search All Boards No results found." at bounding box center [21, 344] width 42 height 688
type input "haga"
click at [226, 131] on p "HAGA , Patricia" at bounding box center [185, 133] width 231 height 16
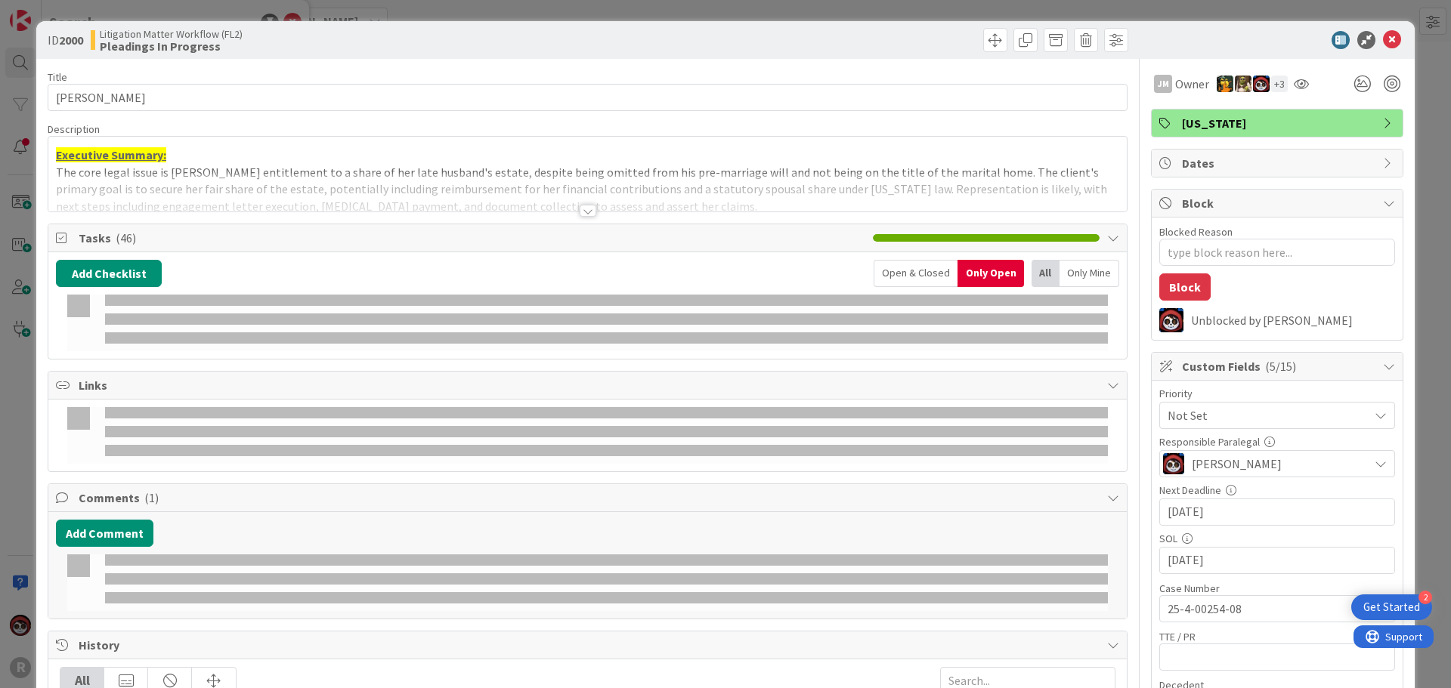
type textarea "x"
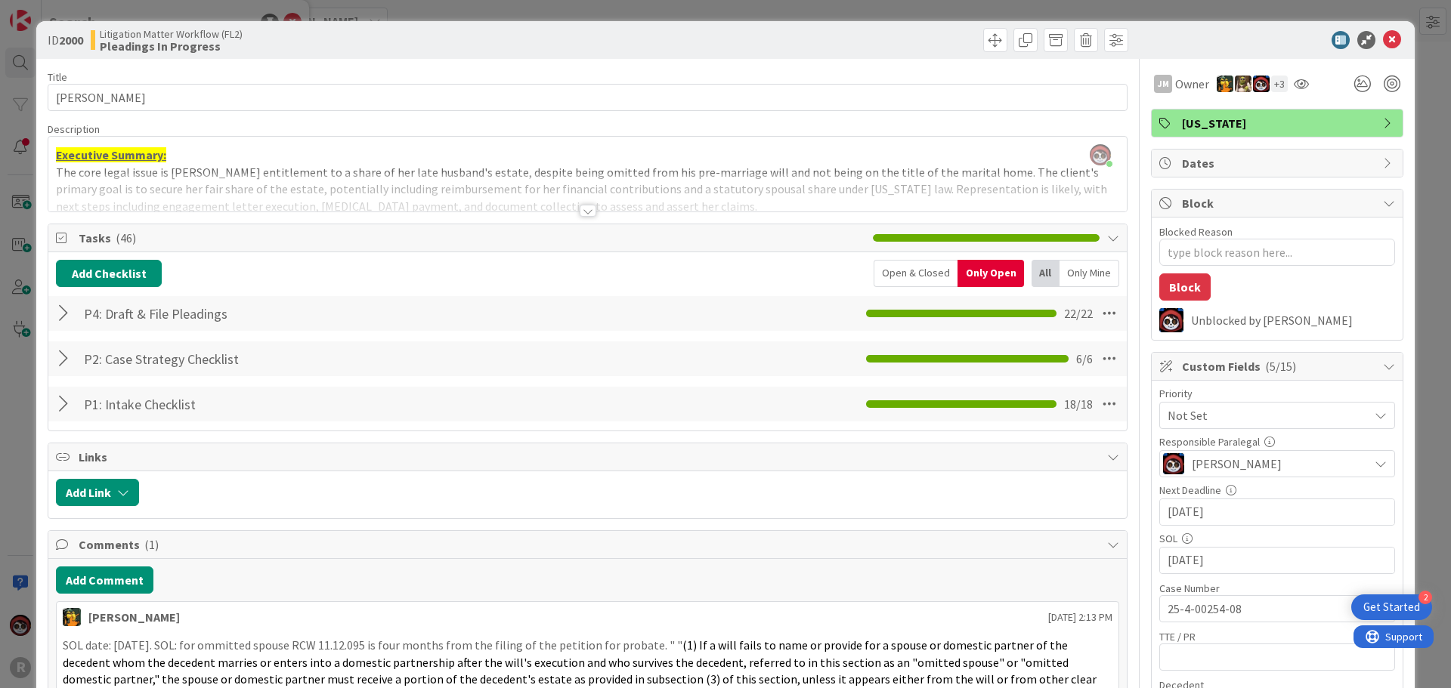
click at [66, 317] on div at bounding box center [66, 313] width 20 height 27
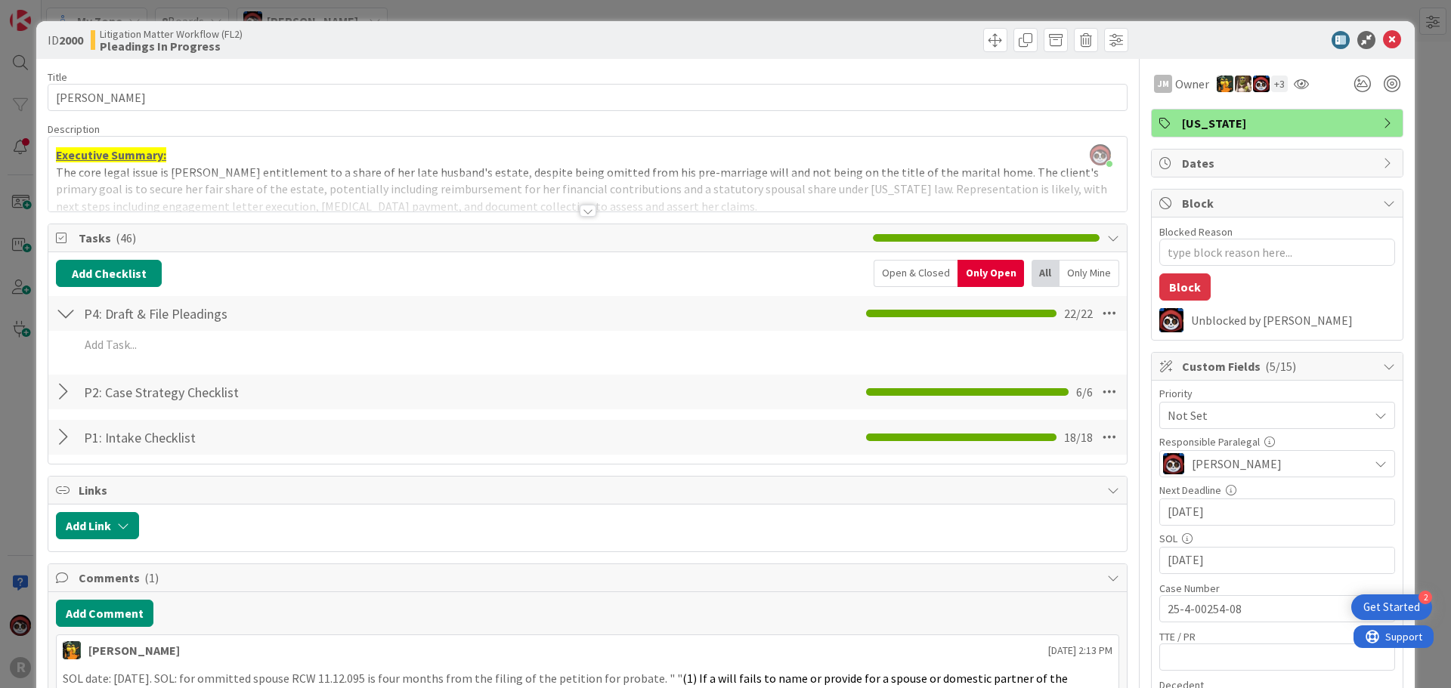
click at [60, 391] on div at bounding box center [66, 392] width 20 height 27
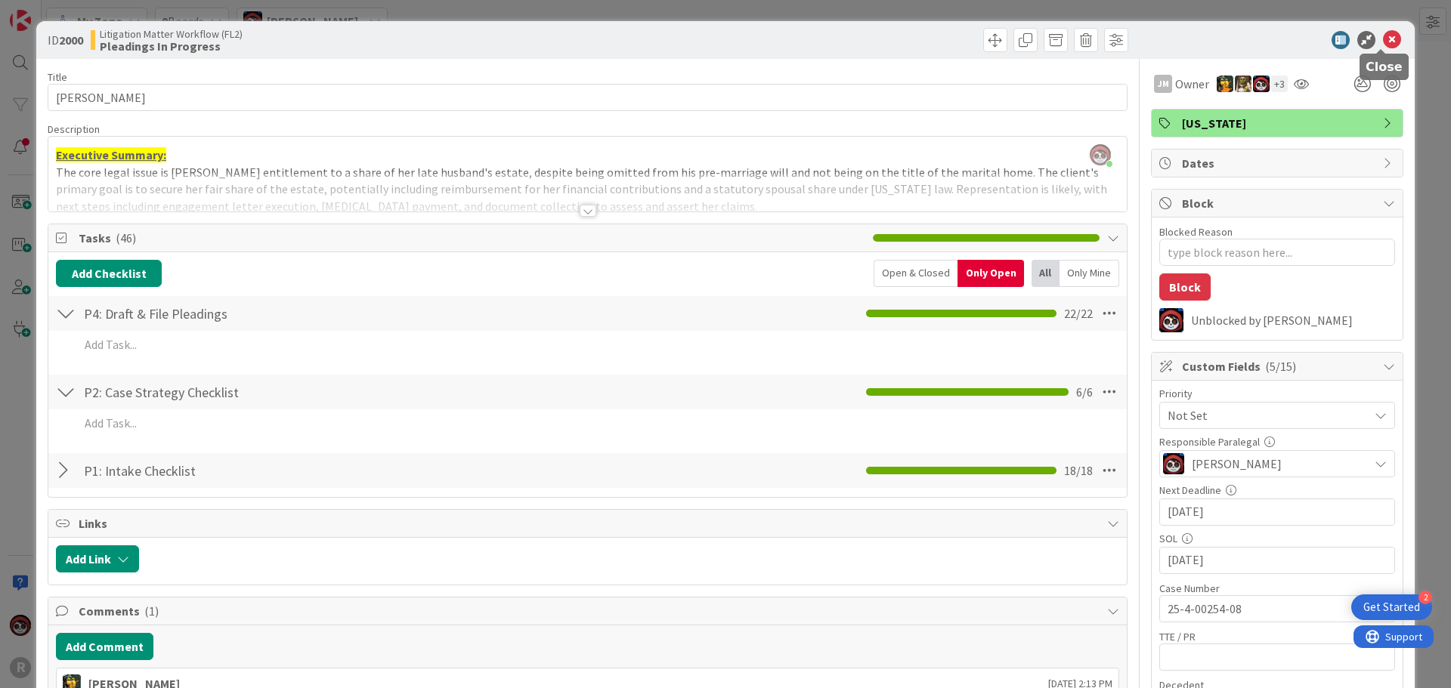
click at [1383, 38] on icon at bounding box center [1392, 40] width 18 height 18
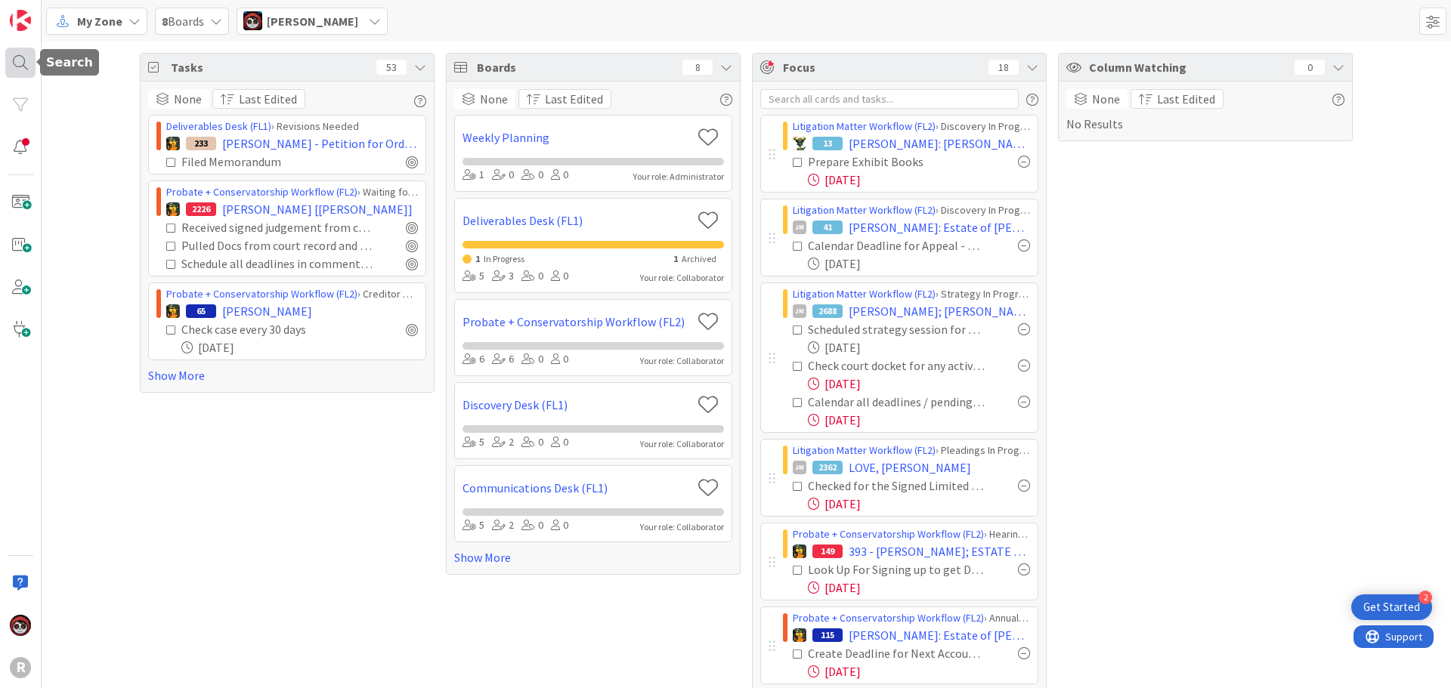
click at [27, 64] on div at bounding box center [20, 63] width 30 height 30
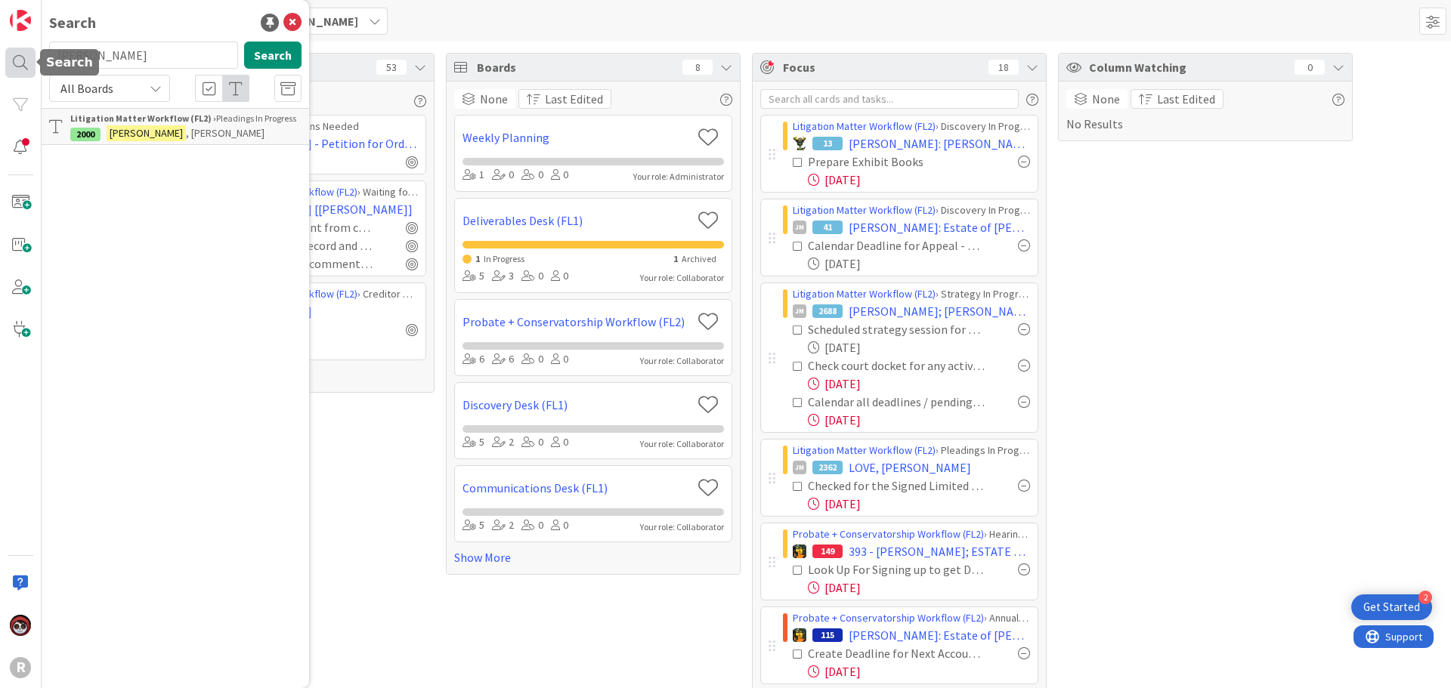
drag, startPoint x: 32, startPoint y: 57, endPoint x: 16, endPoint y: 58, distance: 15.9
click at [16, 58] on div "R Search haga Search All Boards Litigation Matter Workflow (FL2) › Pleadings In…" at bounding box center [21, 344] width 42 height 688
type input "haga"
click at [186, 132] on span ", Patricia" at bounding box center [225, 133] width 79 height 14
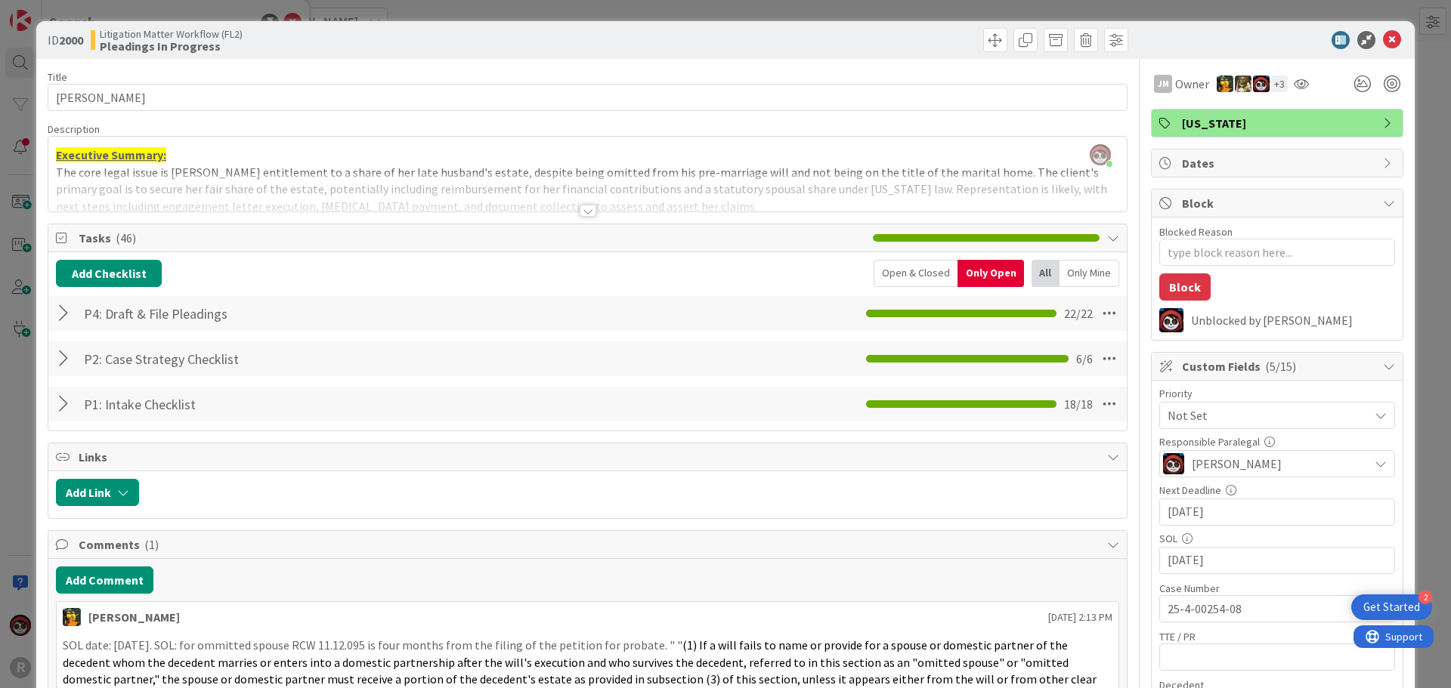
click at [918, 272] on div "Open & Closed" at bounding box center [916, 273] width 84 height 27
click at [63, 314] on div at bounding box center [66, 313] width 20 height 27
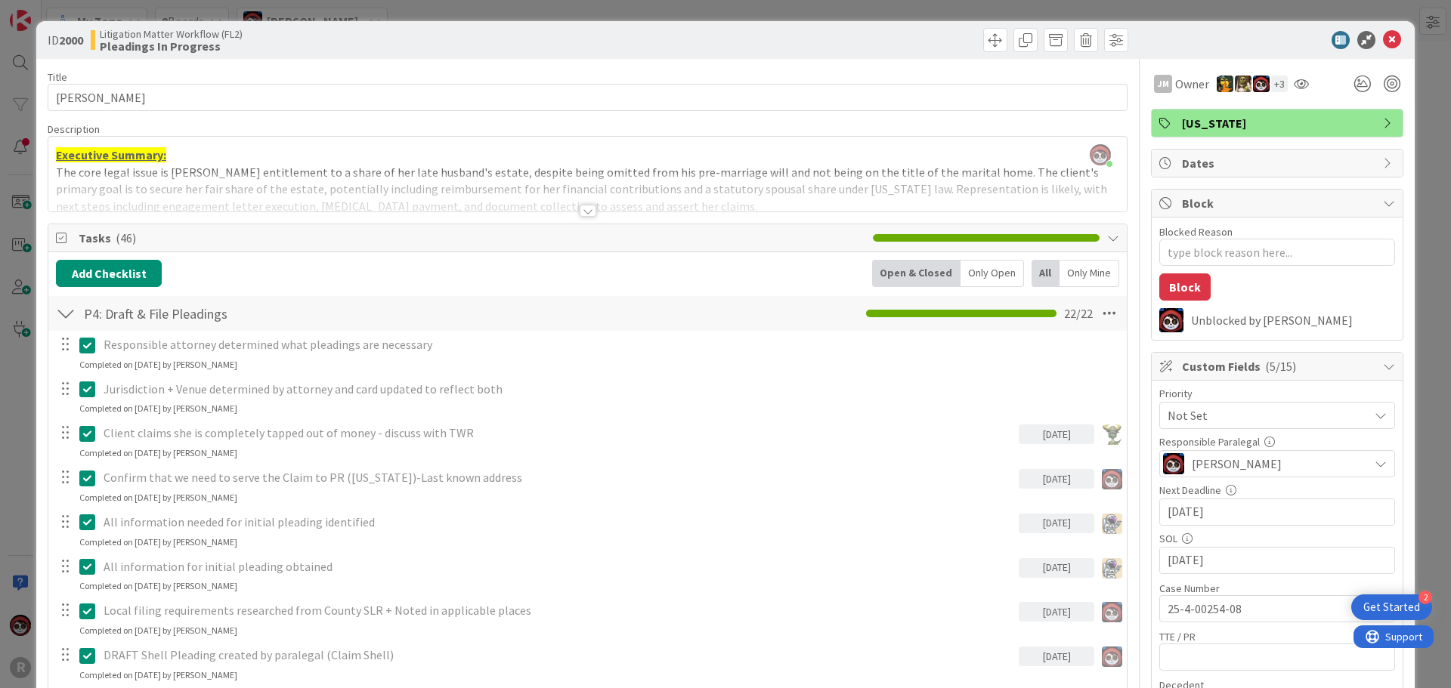
type textarea "x"
click at [1383, 39] on icon at bounding box center [1392, 40] width 18 height 18
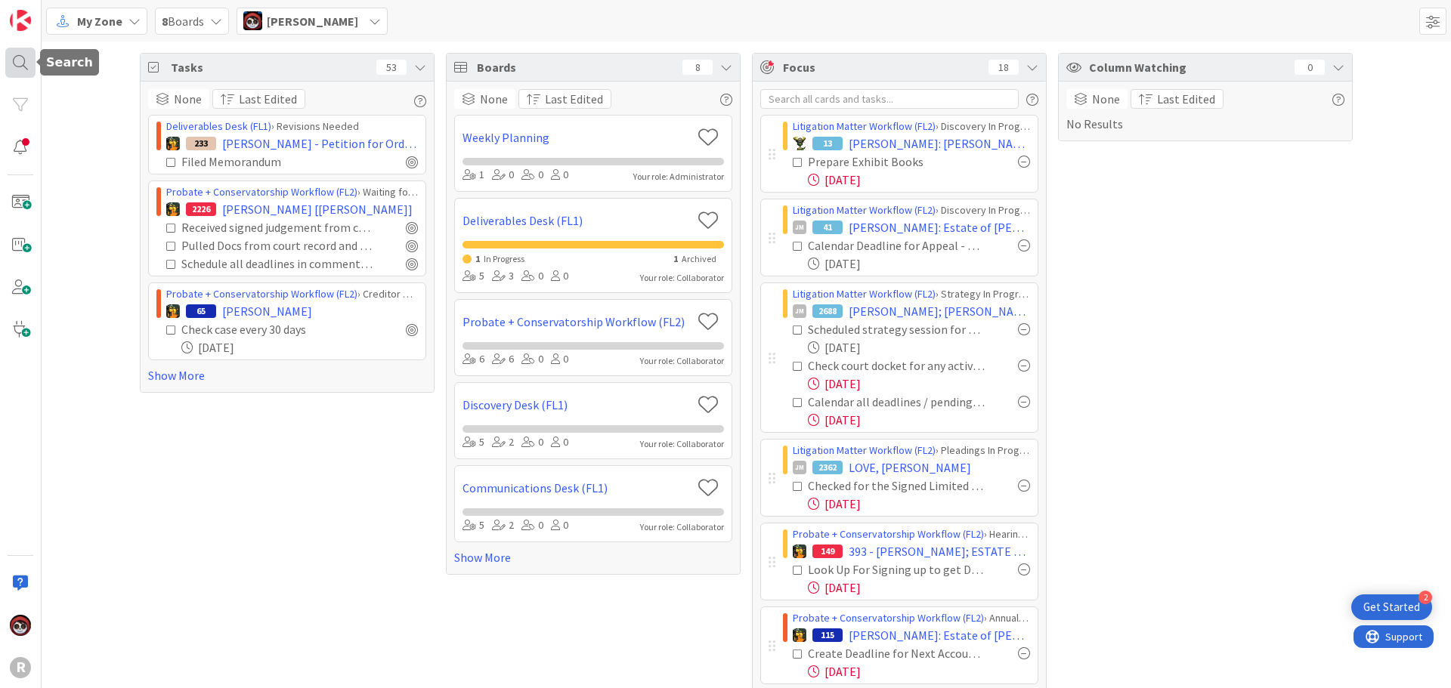
click at [22, 60] on div at bounding box center [20, 63] width 30 height 30
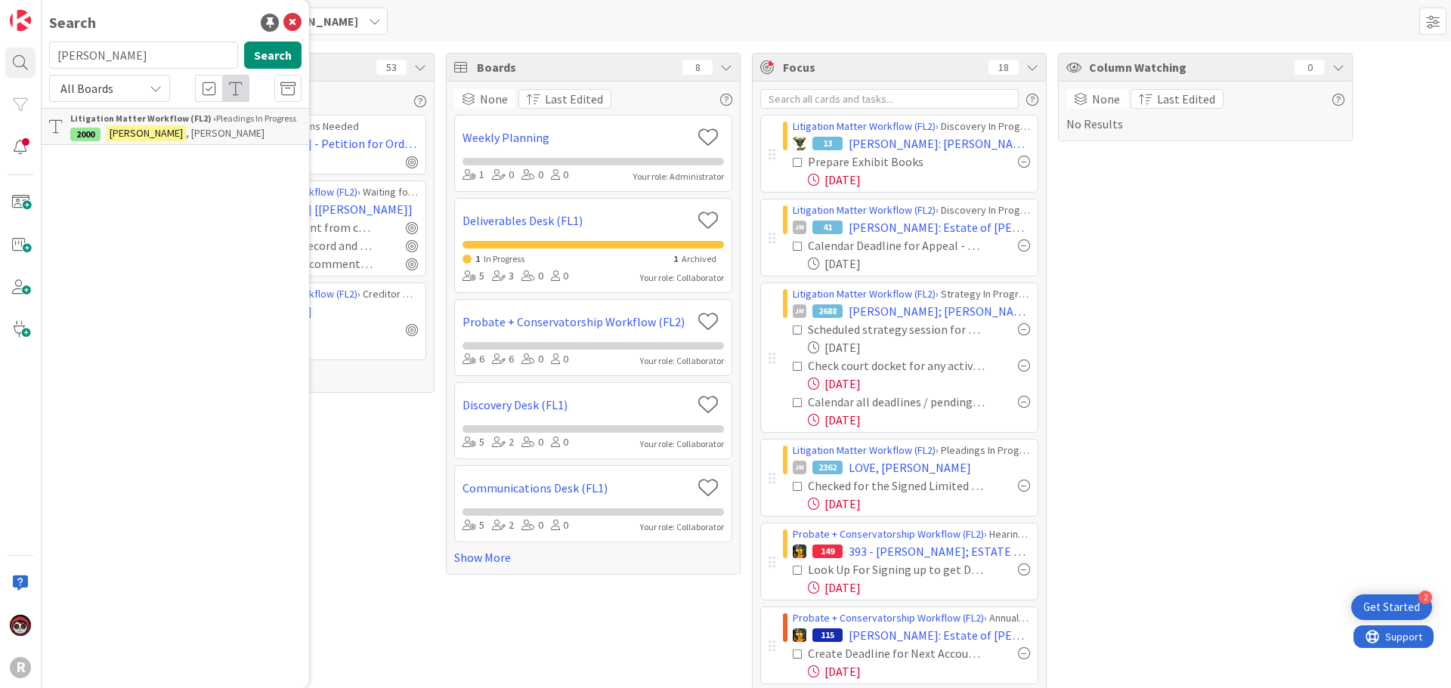
drag, startPoint x: 142, startPoint y: 61, endPoint x: -22, endPoint y: 65, distance: 164.0
click at [0, 65] on html "2 Get Started R Search haga Search All Boards Litigation Matter Workflow (FL2) …" at bounding box center [725, 344] width 1451 height 688
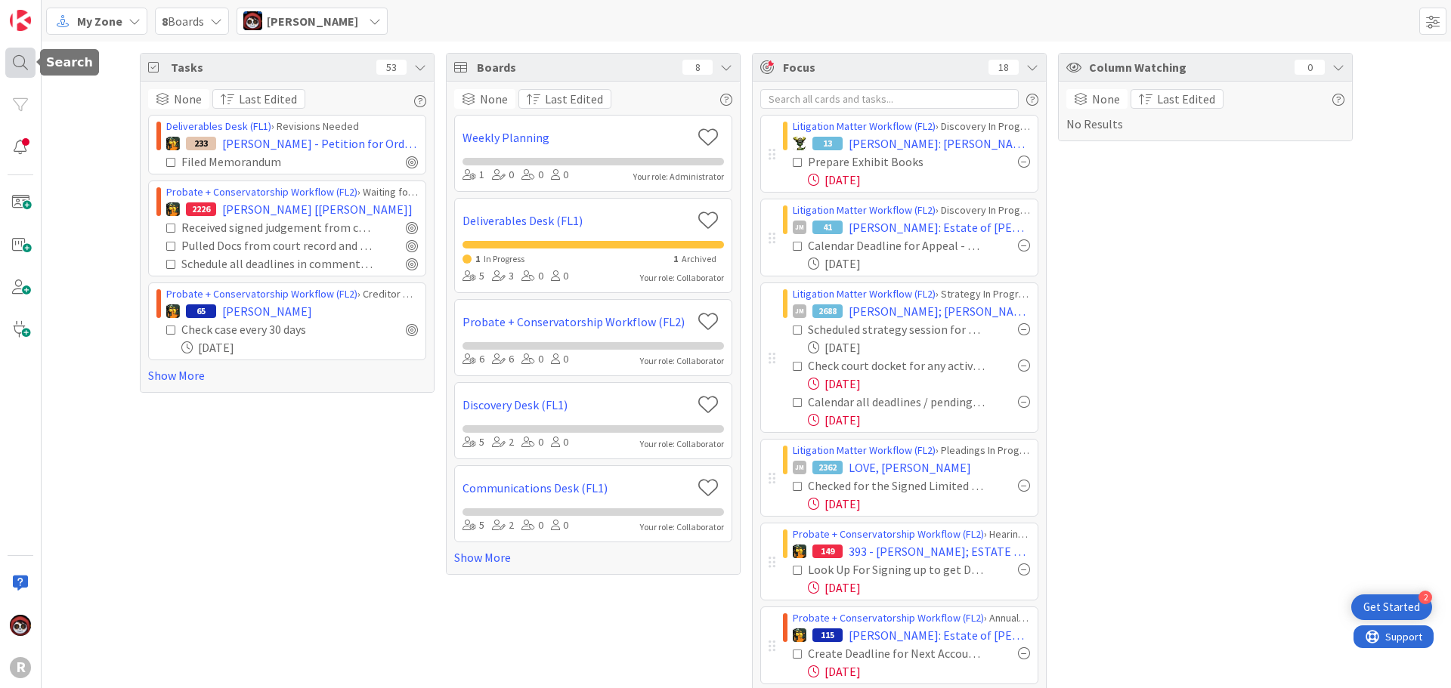
click at [27, 70] on div at bounding box center [20, 63] width 30 height 30
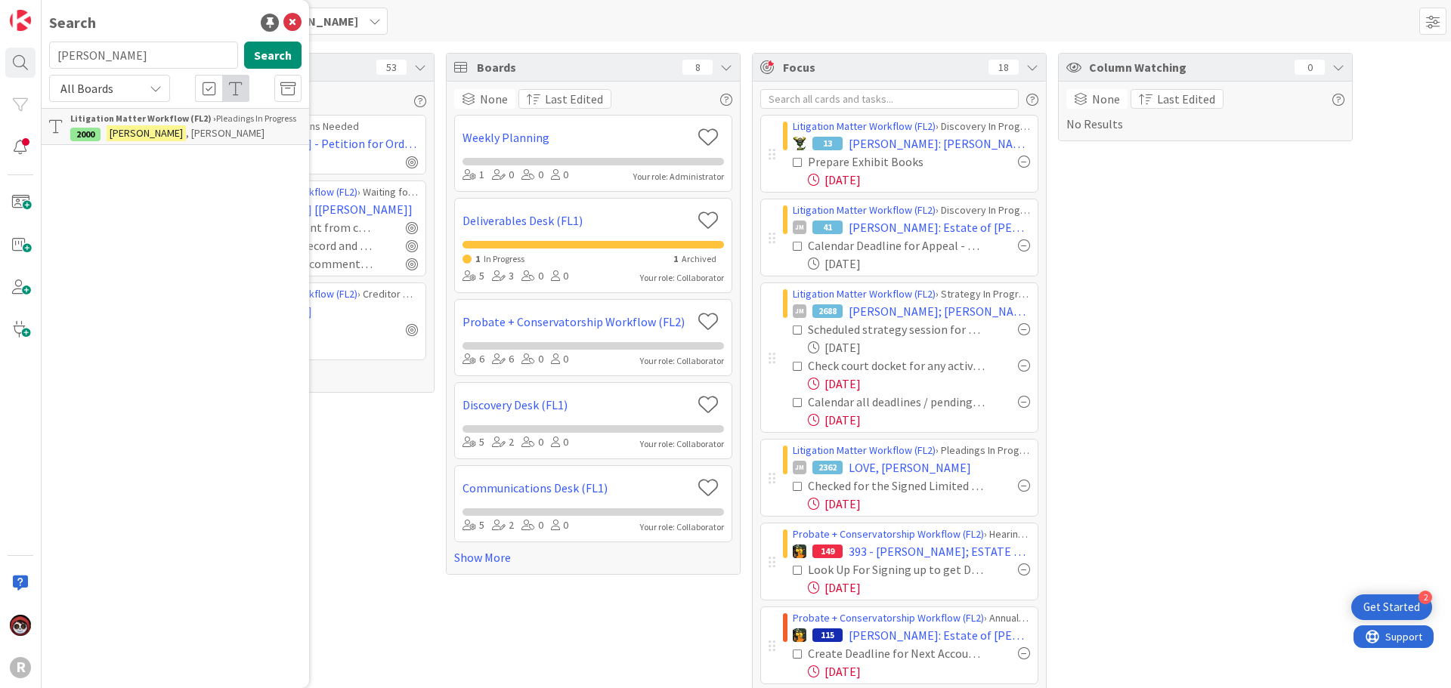
click at [178, 54] on input "haga" at bounding box center [143, 55] width 189 height 27
drag, startPoint x: 144, startPoint y: 55, endPoint x: -79, endPoint y: 54, distance: 223.7
click at [0, 54] on html "2 Get Started R Search haga Search All Boards Litigation Matter Workflow (FL2) …" at bounding box center [725, 344] width 1451 height 688
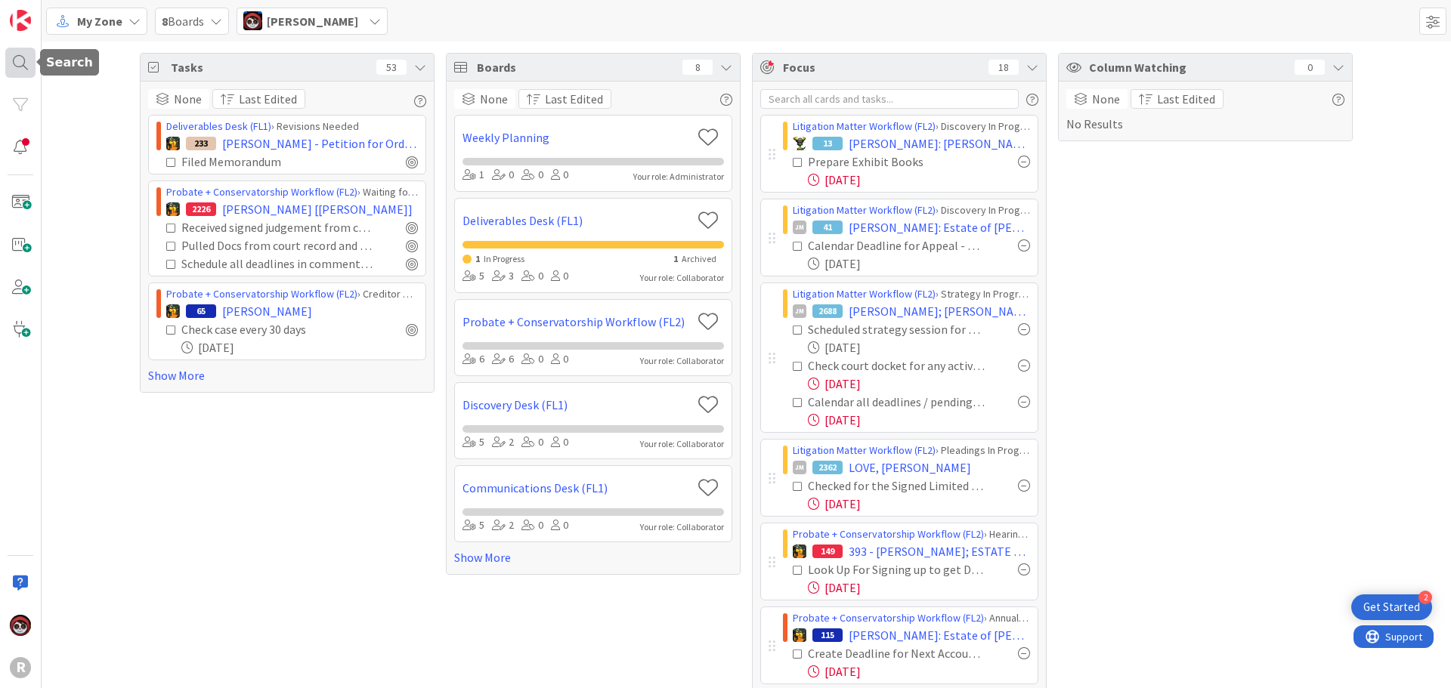
click at [18, 62] on div at bounding box center [20, 63] width 30 height 30
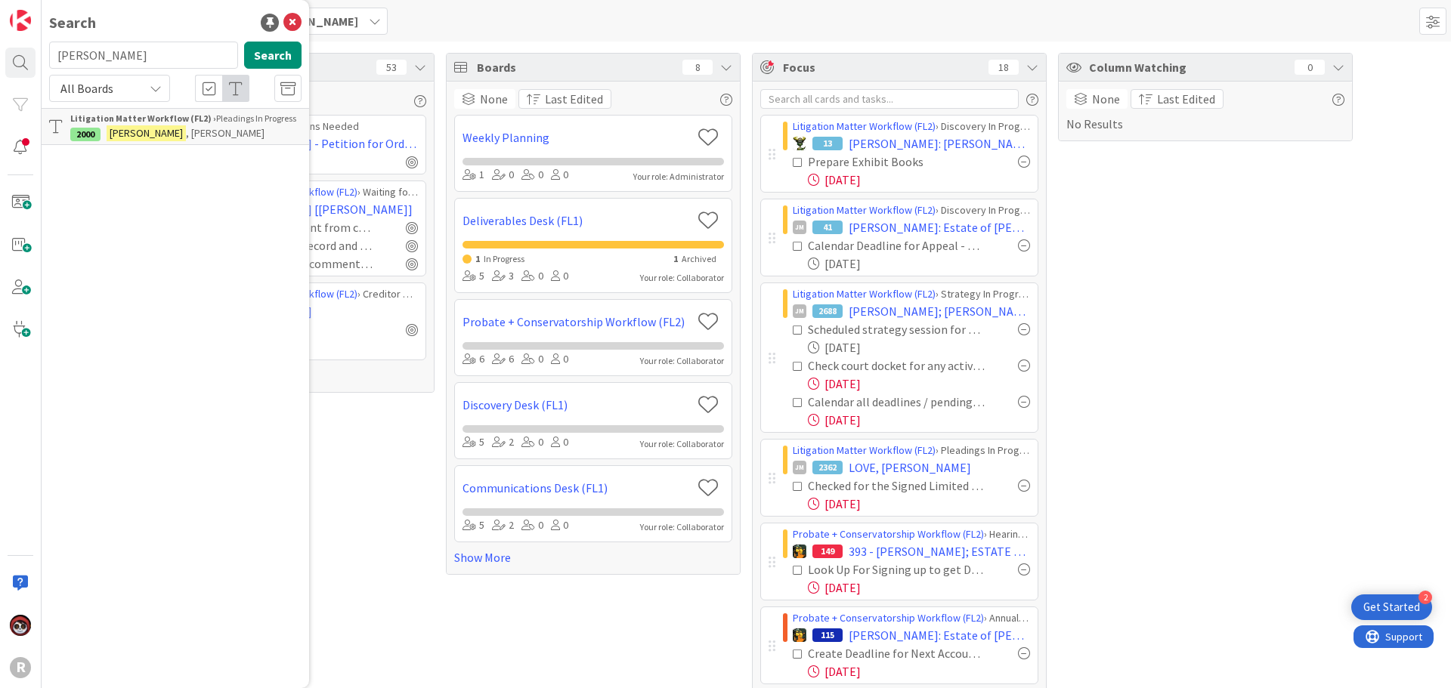
drag, startPoint x: 125, startPoint y: 45, endPoint x: 42, endPoint y: 52, distance: 83.5
click at [42, 52] on div "haga Search" at bounding box center [175, 58] width 271 height 33
type input "precise"
click at [230, 137] on span "Manufacturing & Engineering" at bounding box center [172, 140] width 204 height 29
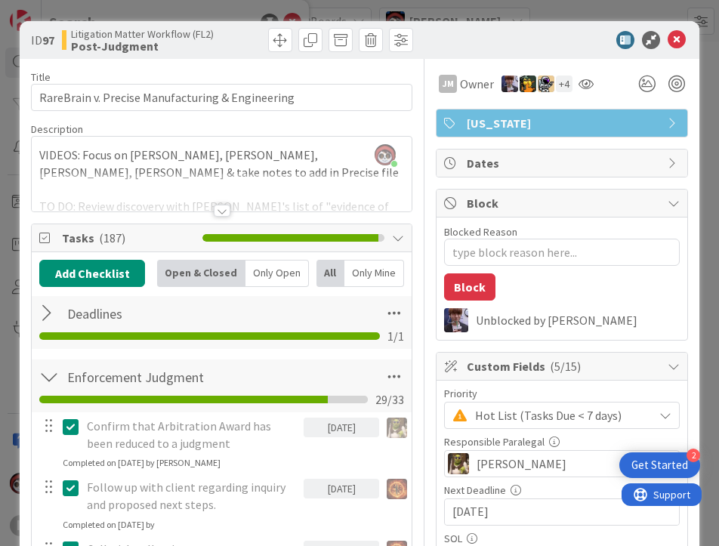
type textarea "x"
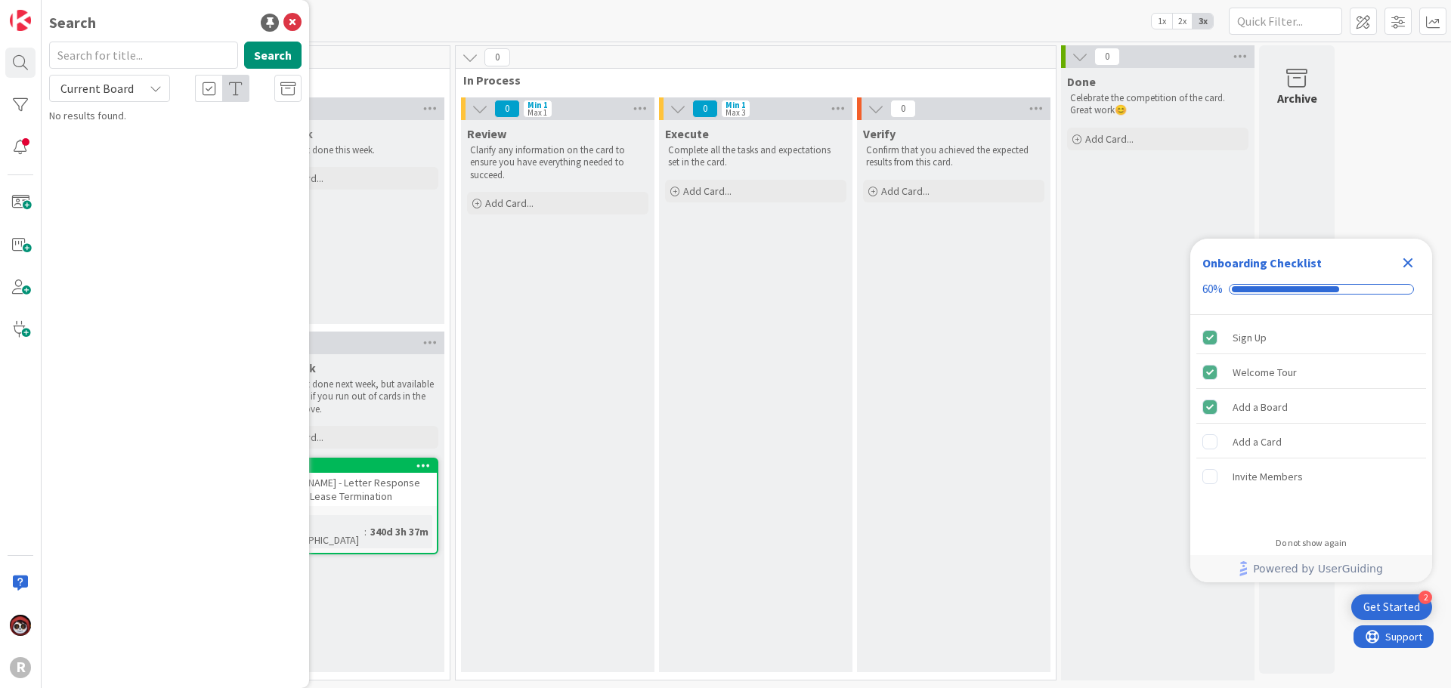
click at [106, 86] on span "Current Board" at bounding box center [96, 88] width 73 height 15
click at [407, 36] on div "Kanban Weekly Planning 1x 2x 3x" at bounding box center [746, 21] width 1409 height 42
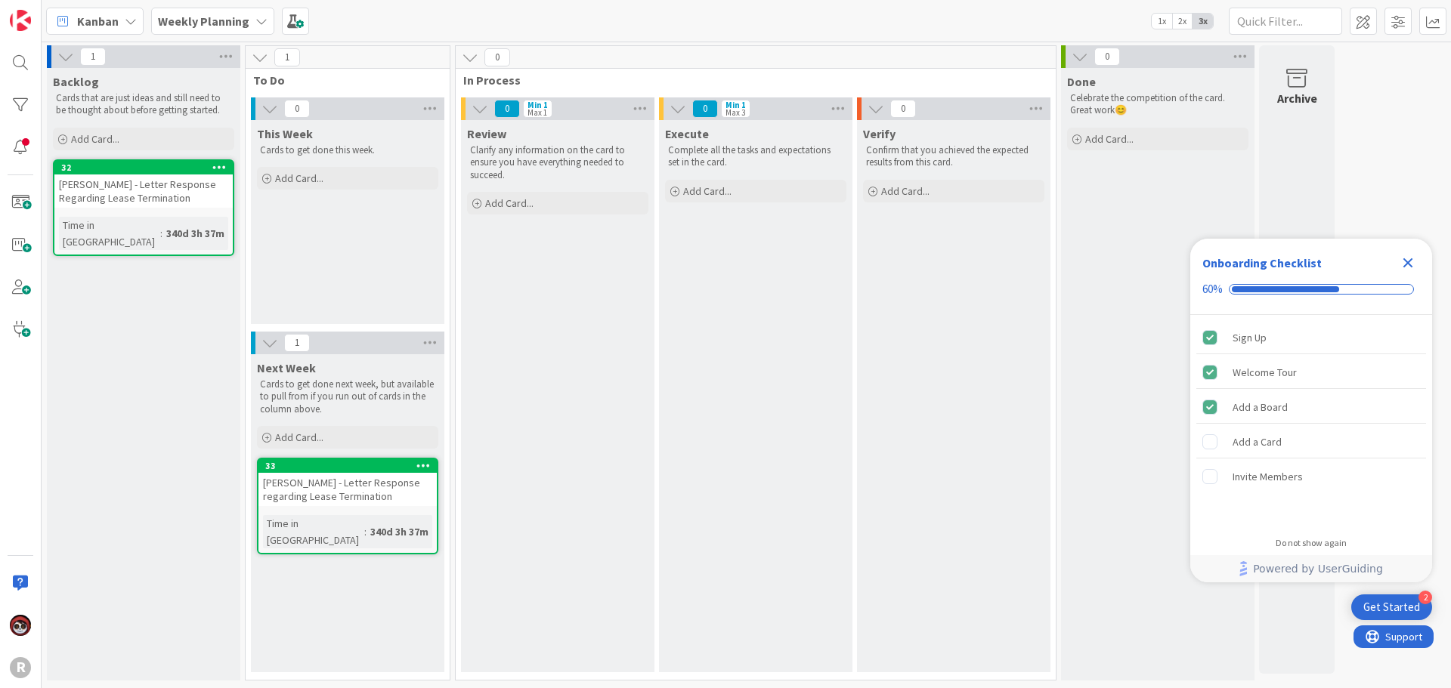
click at [181, 27] on b "Weekly Planning" at bounding box center [203, 21] width 91 height 15
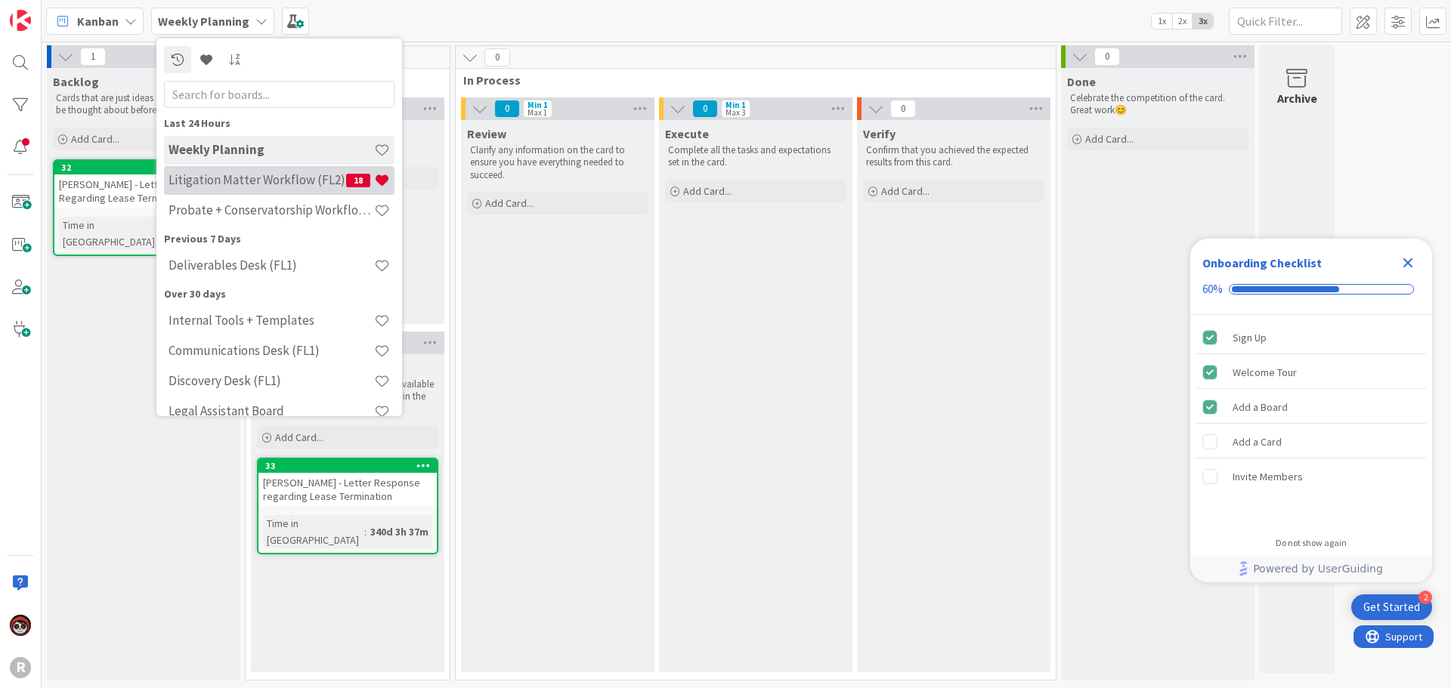
click at [278, 175] on h4 "Litigation Matter Workflow (FL2)" at bounding box center [258, 179] width 178 height 15
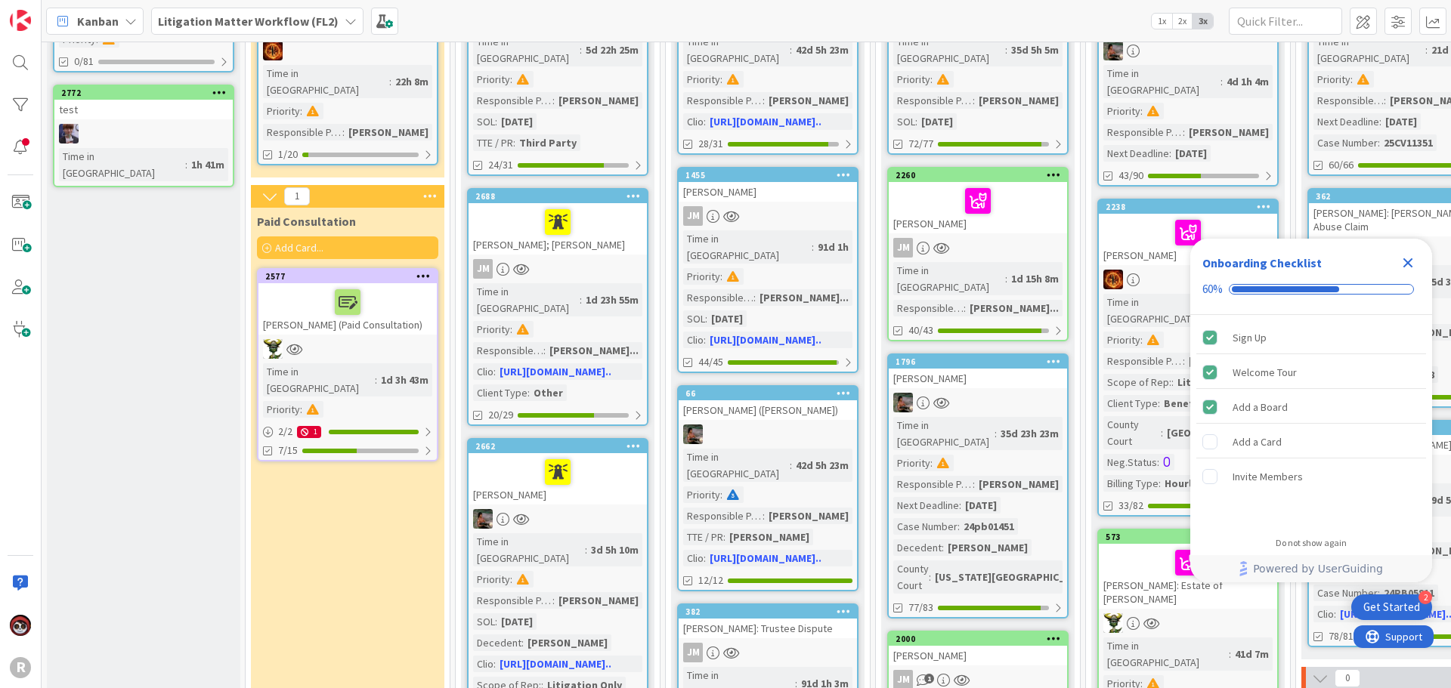
scroll to position [227, 0]
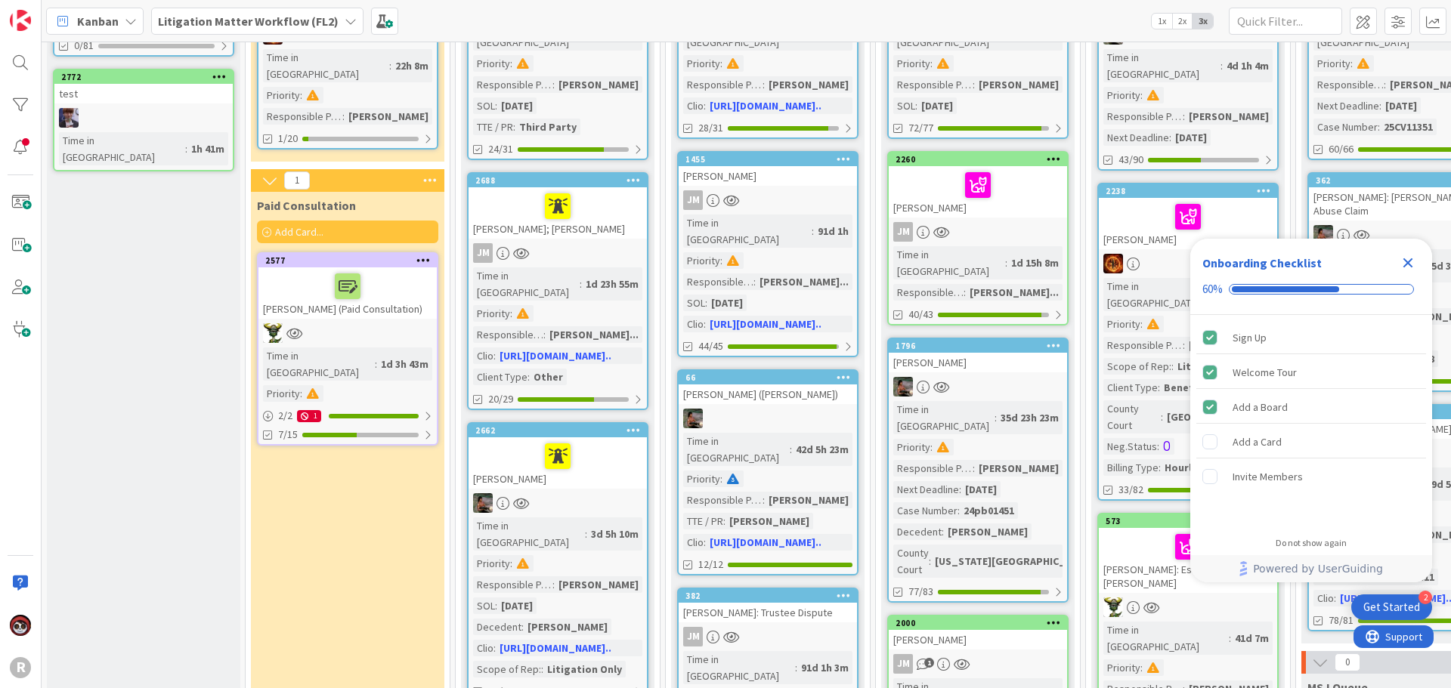
click at [1399, 268] on icon "Close Checklist" at bounding box center [1408, 263] width 18 height 18
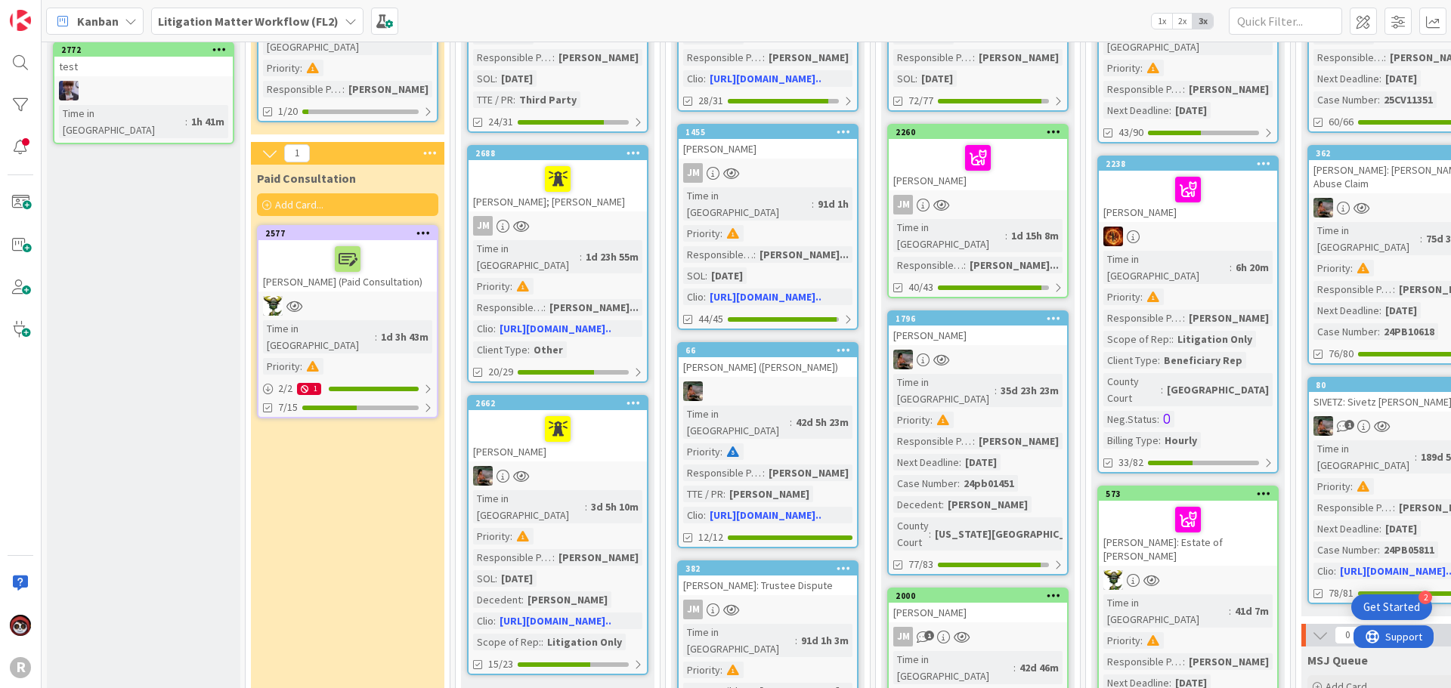
scroll to position [302, 0]
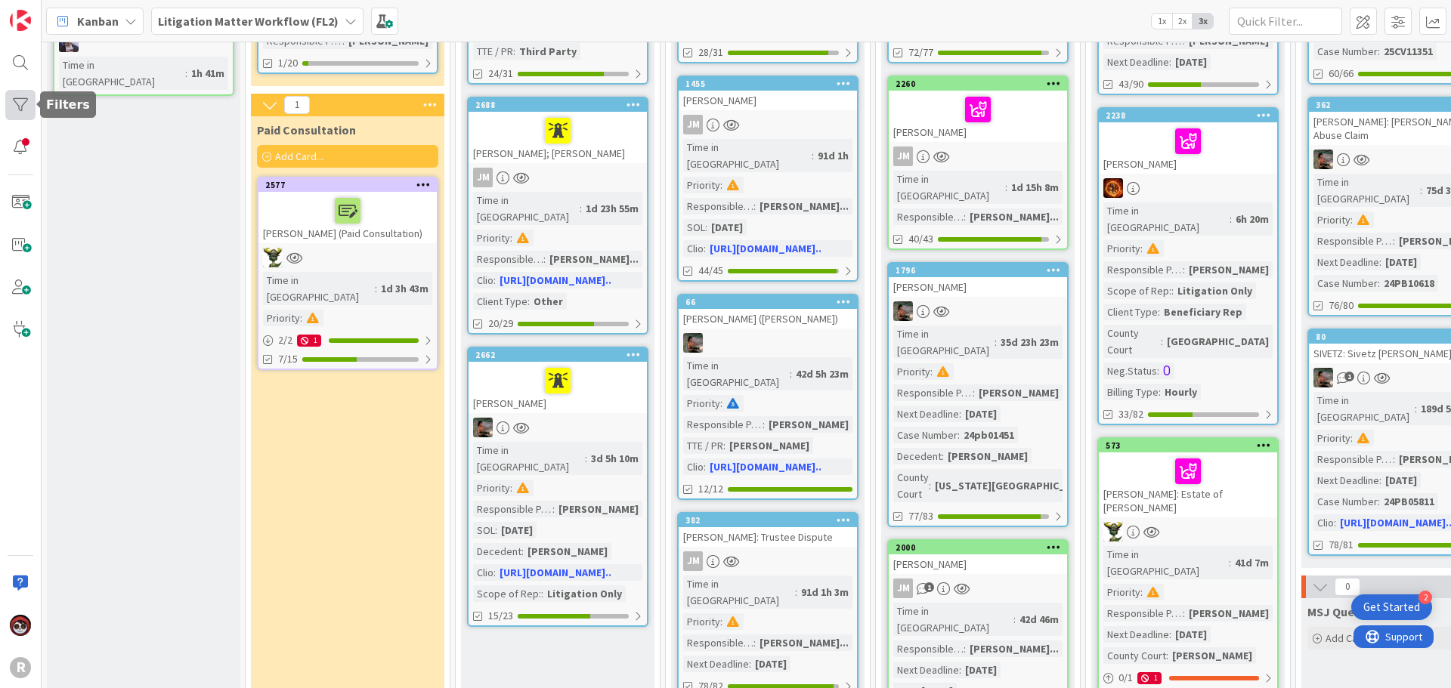
click at [16, 108] on div at bounding box center [20, 105] width 30 height 30
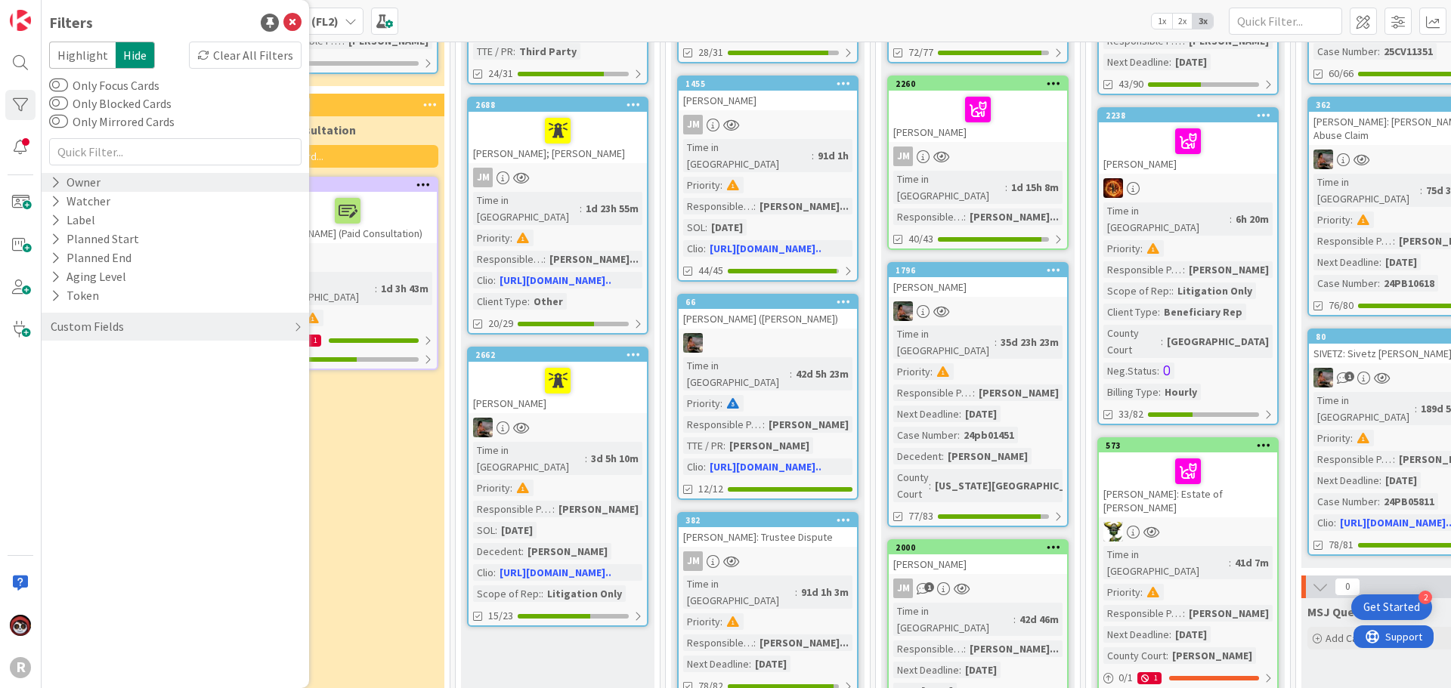
click at [79, 184] on div "Owner" at bounding box center [75, 182] width 53 height 19
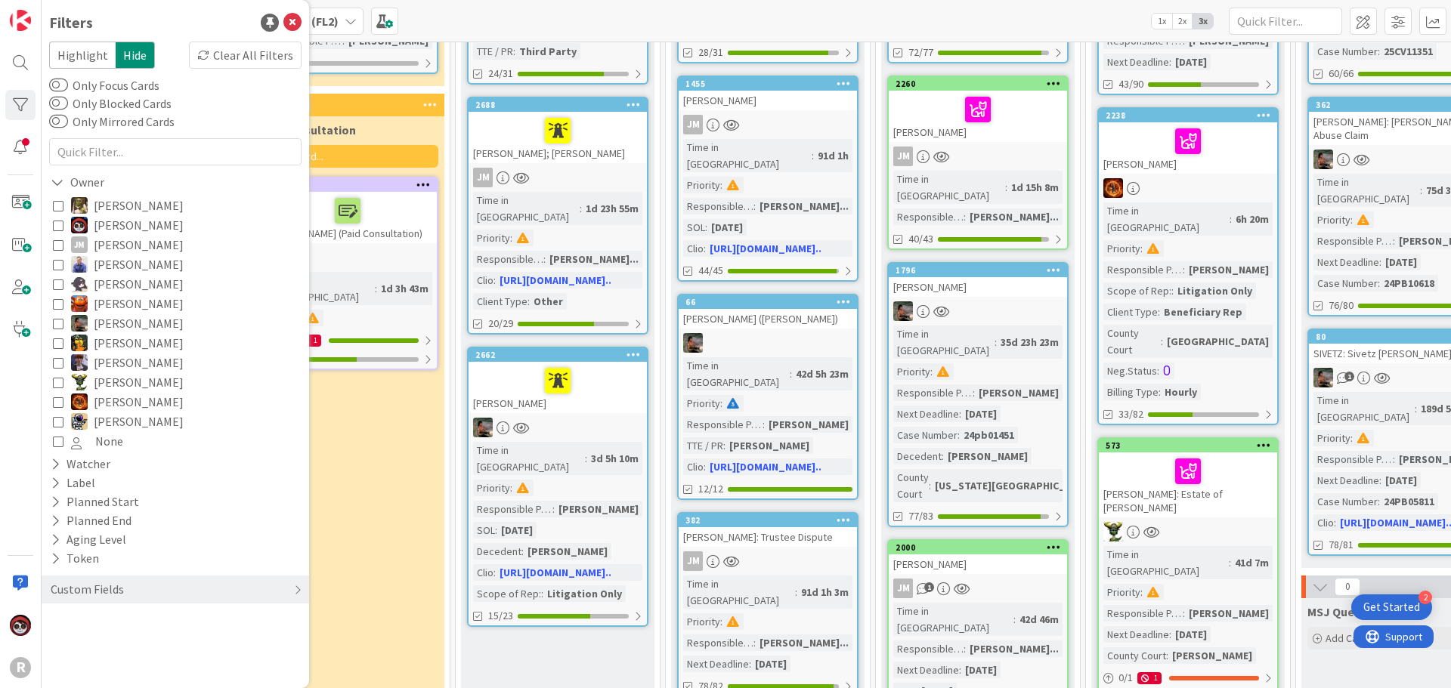
click at [60, 402] on icon at bounding box center [58, 402] width 11 height 11
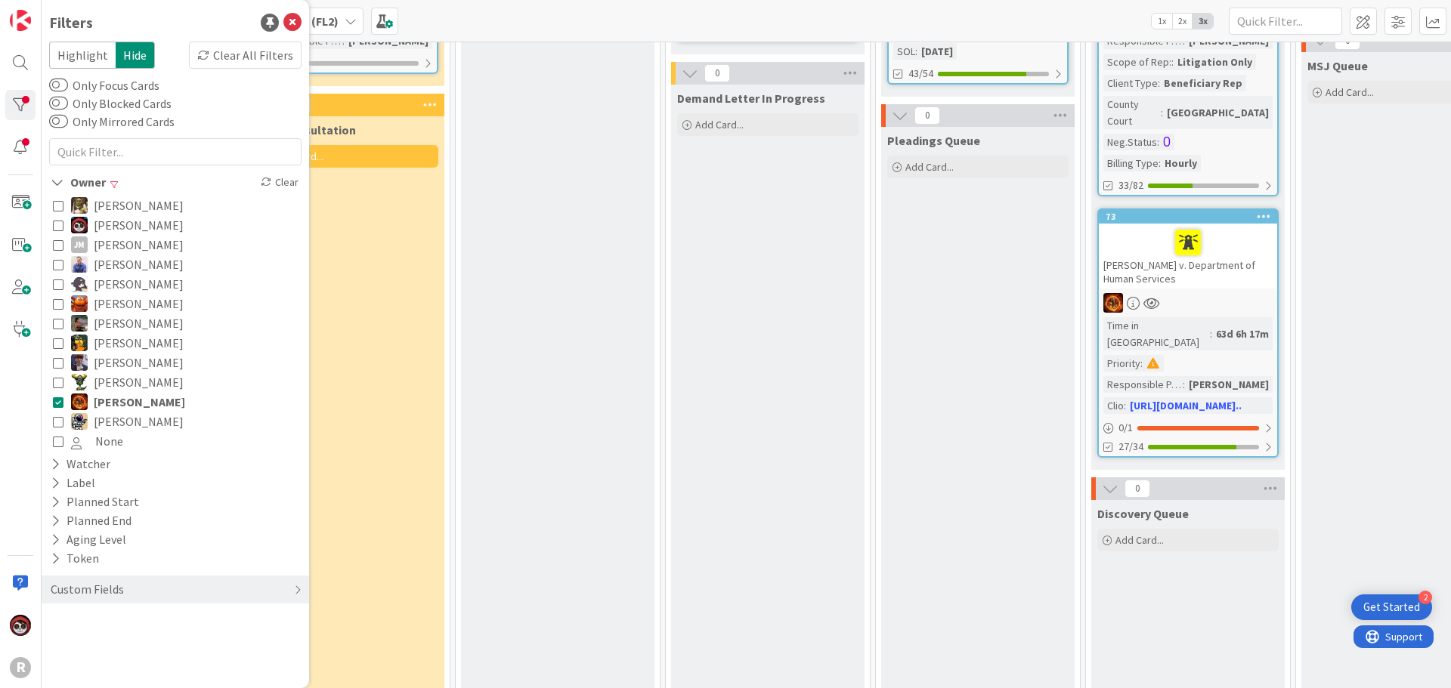
click at [54, 422] on icon at bounding box center [58, 421] width 11 height 11
click at [57, 248] on icon at bounding box center [58, 245] width 11 height 11
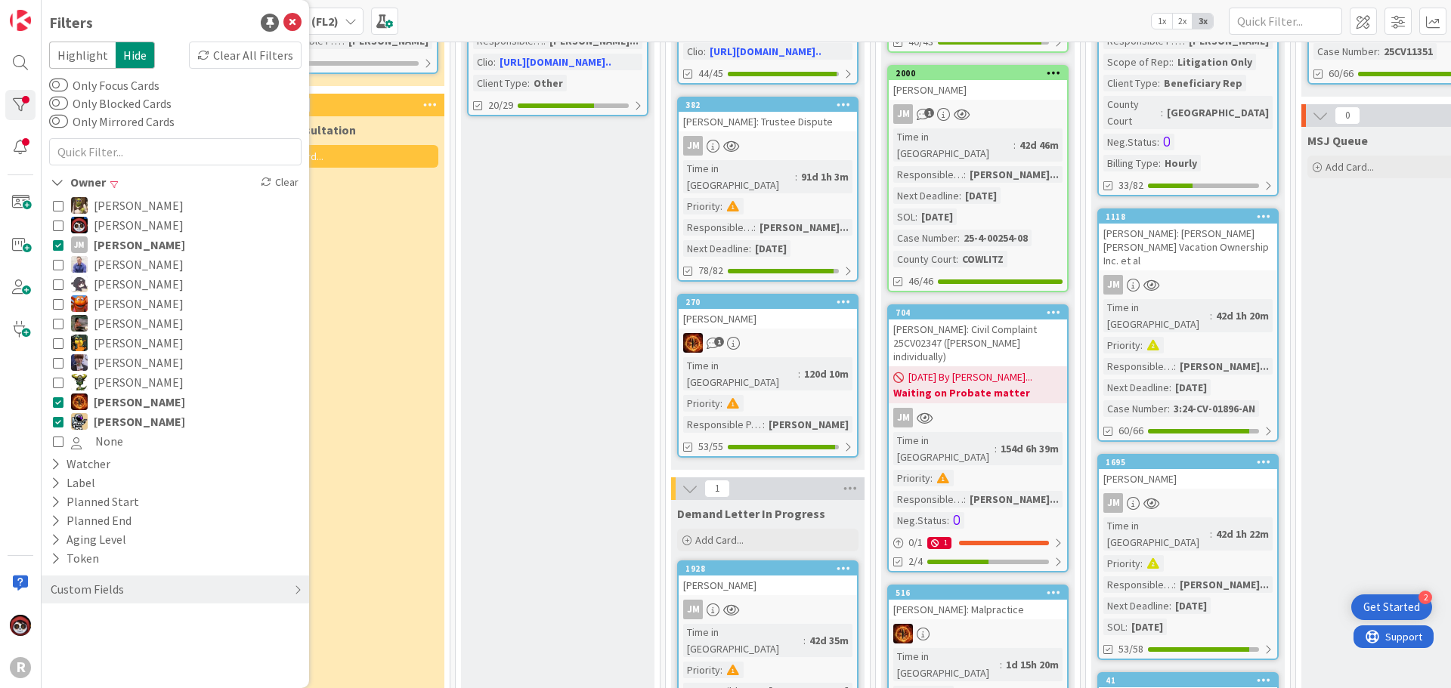
click at [53, 405] on icon at bounding box center [58, 402] width 11 height 11
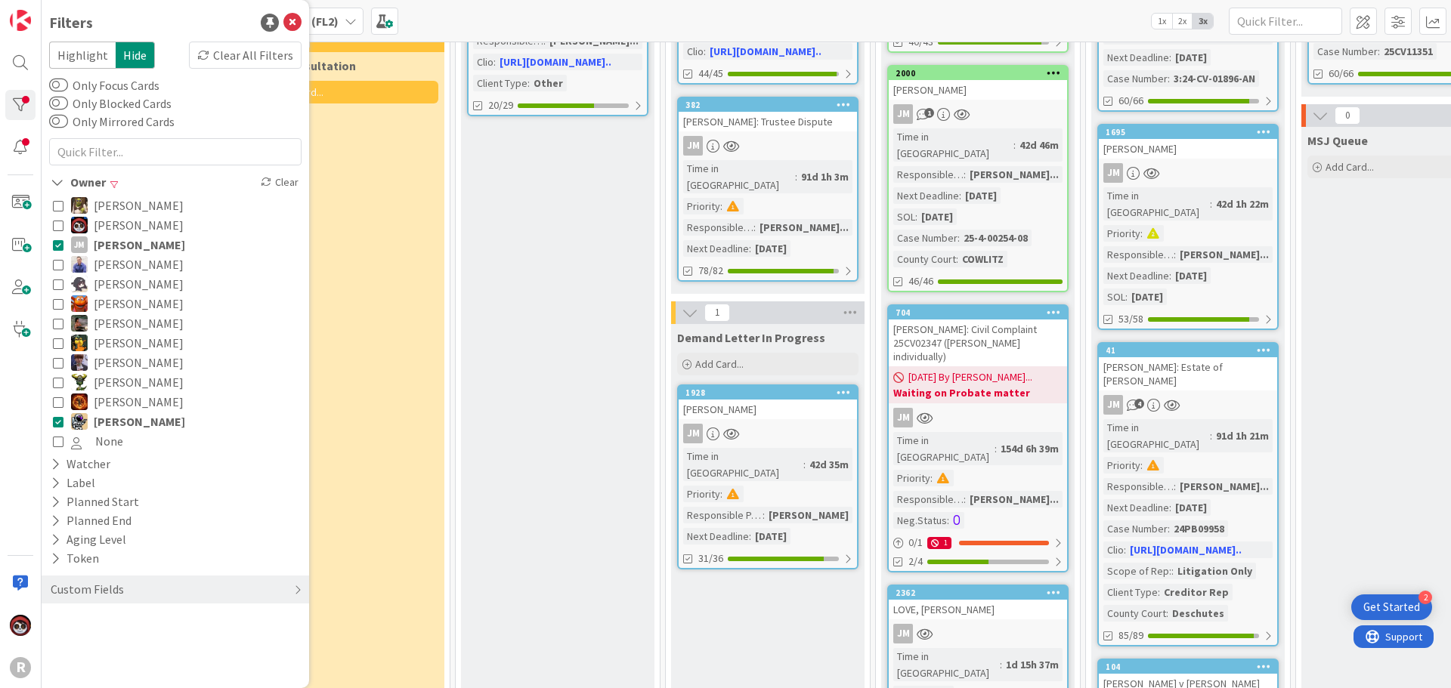
click at [60, 380] on icon at bounding box center [58, 382] width 11 height 11
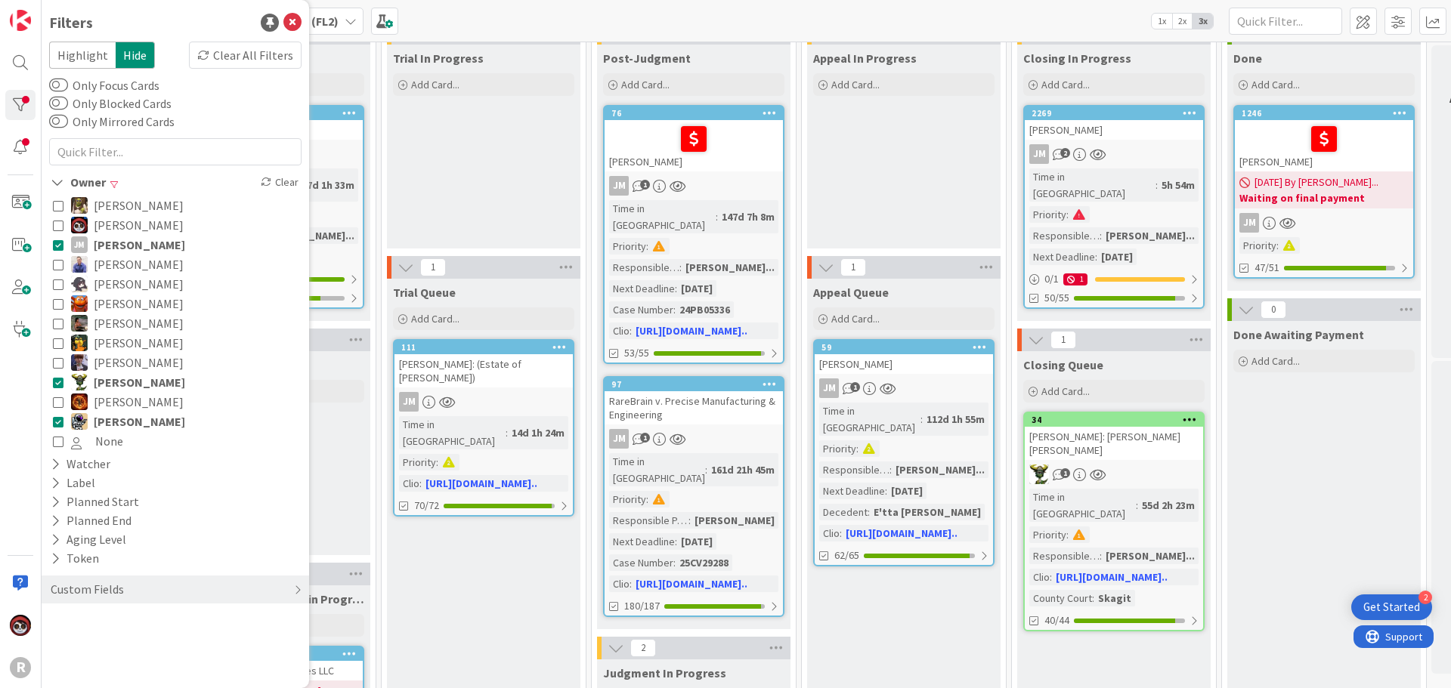
scroll to position [76, 1339]
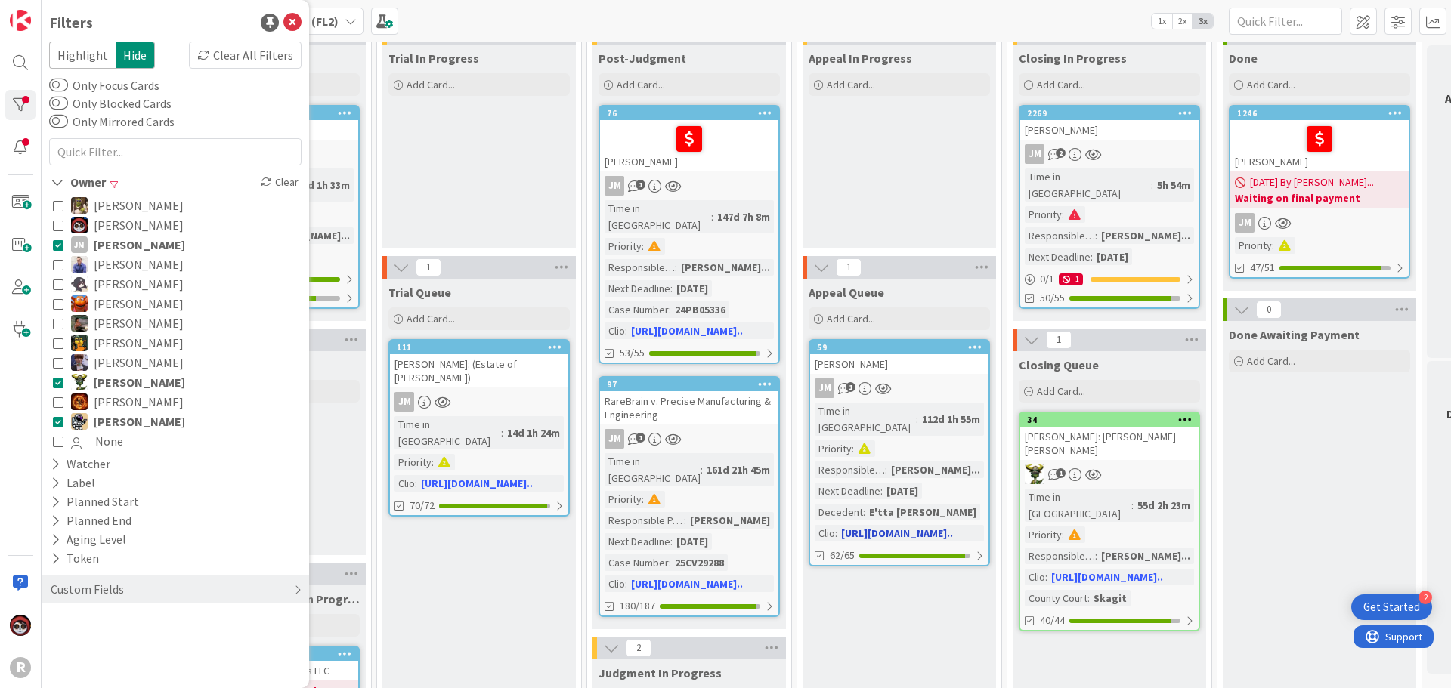
click at [908, 372] on div "[PERSON_NAME]" at bounding box center [899, 364] width 178 height 20
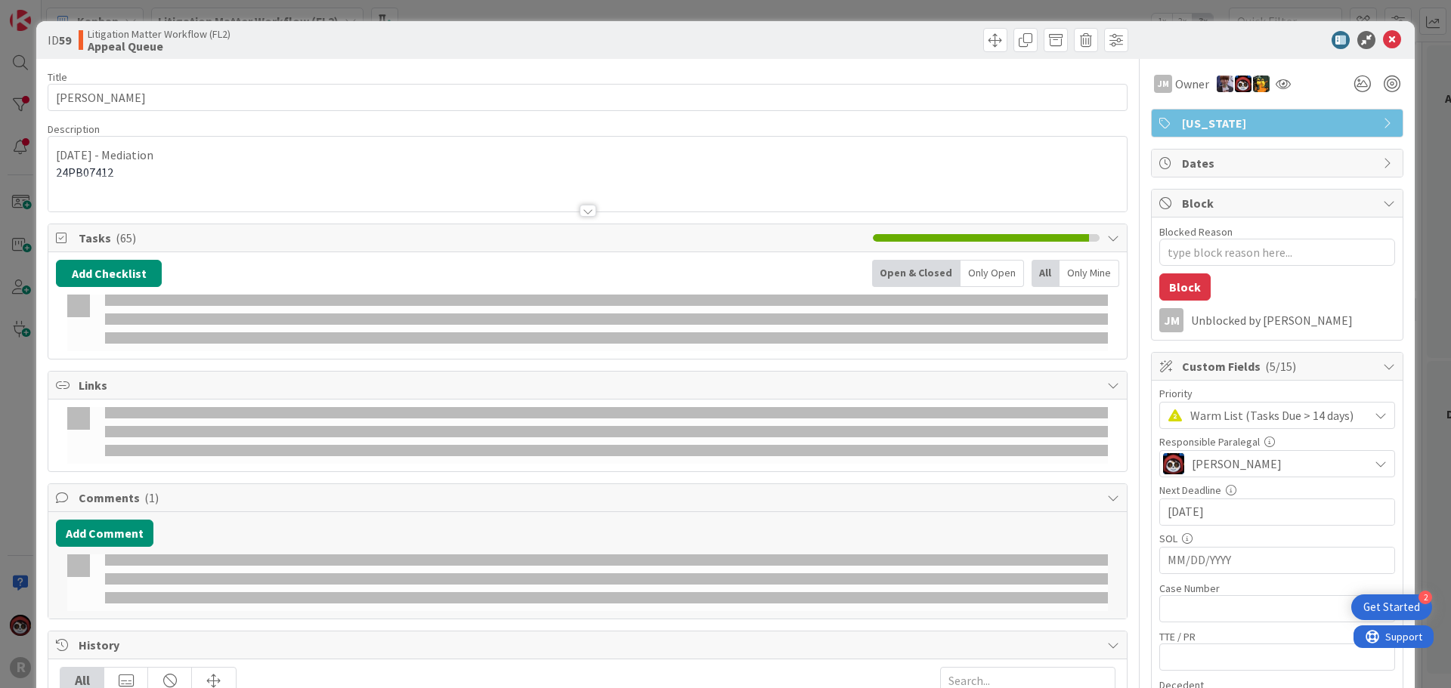
type textarea "x"
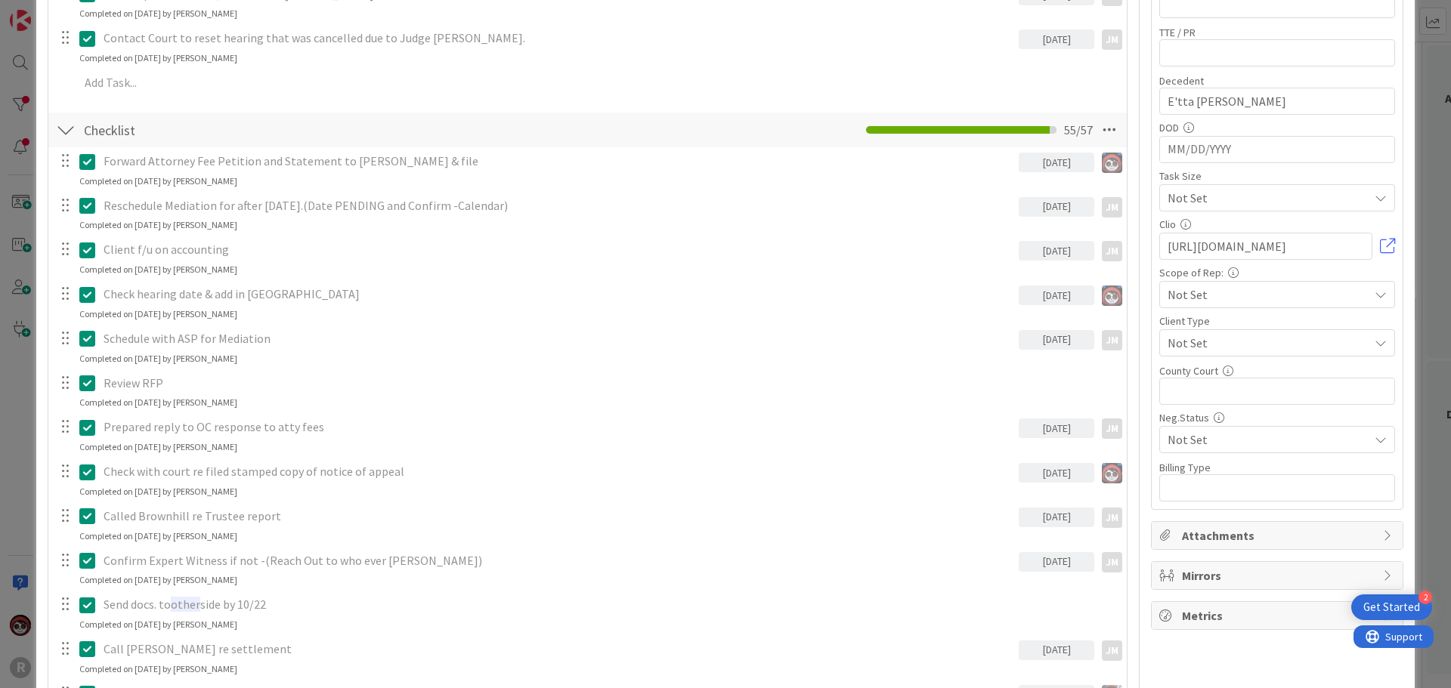
scroll to position [227, 0]
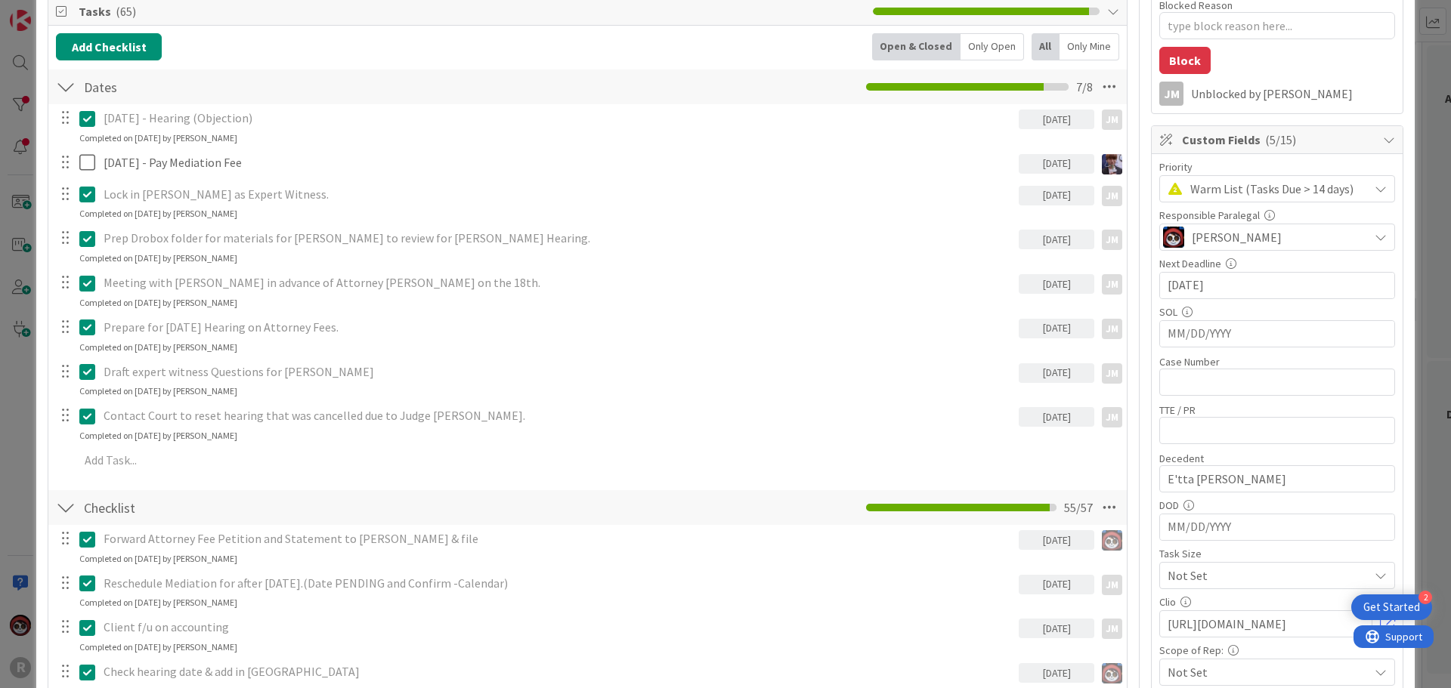
click at [978, 53] on div "Only Open" at bounding box center [992, 46] width 63 height 27
